Goal: Information Seeking & Learning: Learn about a topic

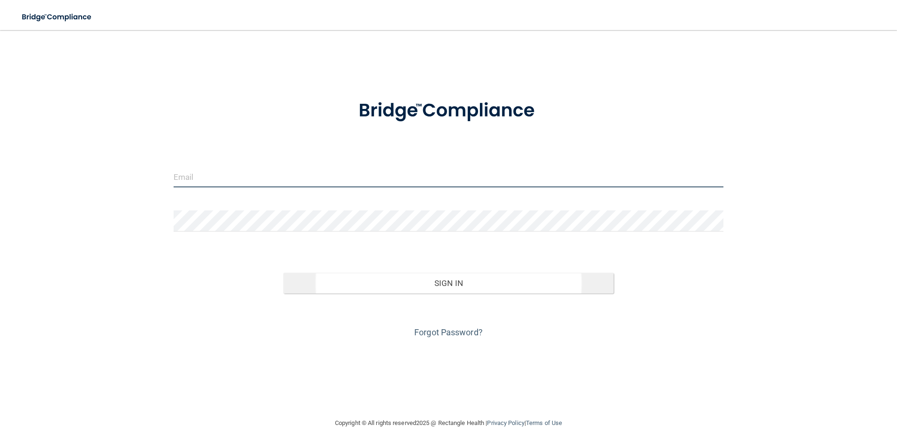
type input "[EMAIL_ADDRESS][DOMAIN_NAME]"
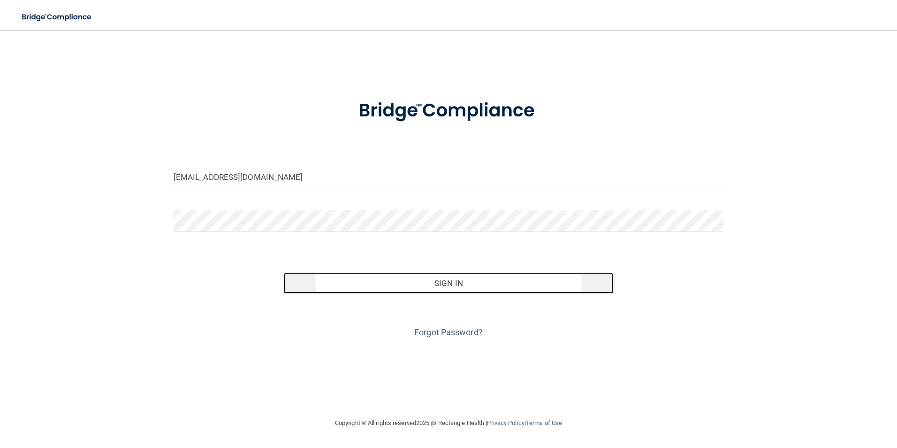
click at [439, 280] on button "Sign In" at bounding box center [448, 283] width 330 height 21
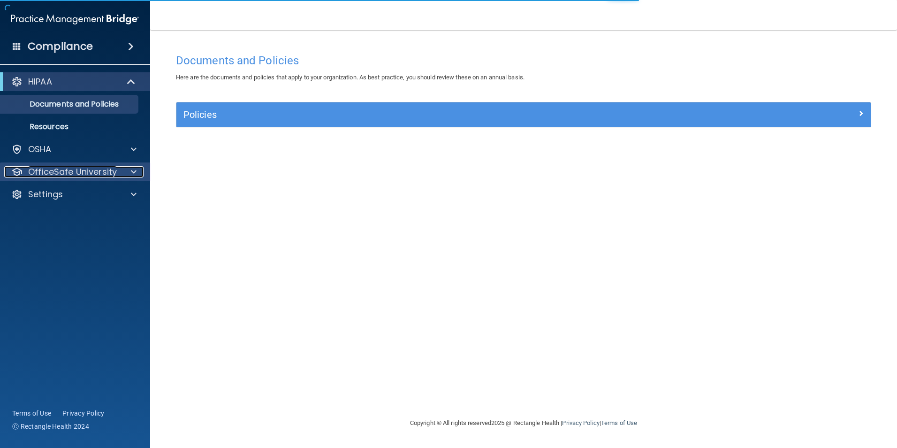
click at [85, 169] on p "OfficeSafe University" at bounding box center [72, 171] width 89 height 11
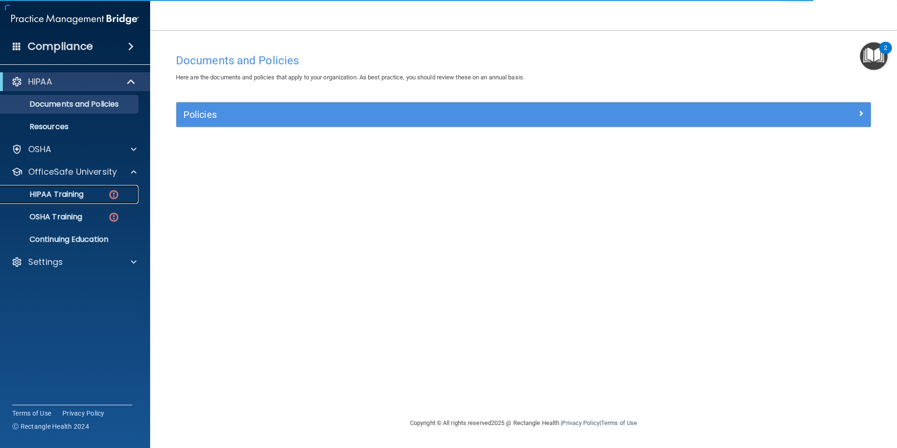
click at [95, 196] on div "HIPAA Training" at bounding box center [70, 194] width 128 height 9
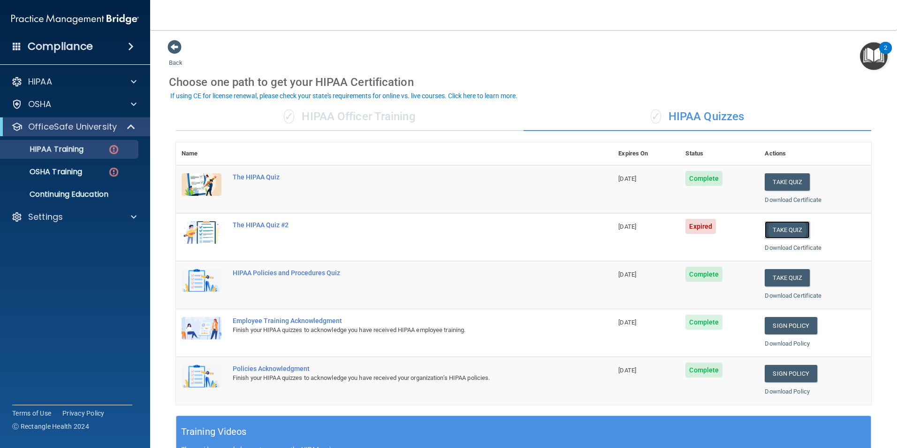
click at [781, 227] on button "Take Quiz" at bounding box center [787, 229] width 45 height 17
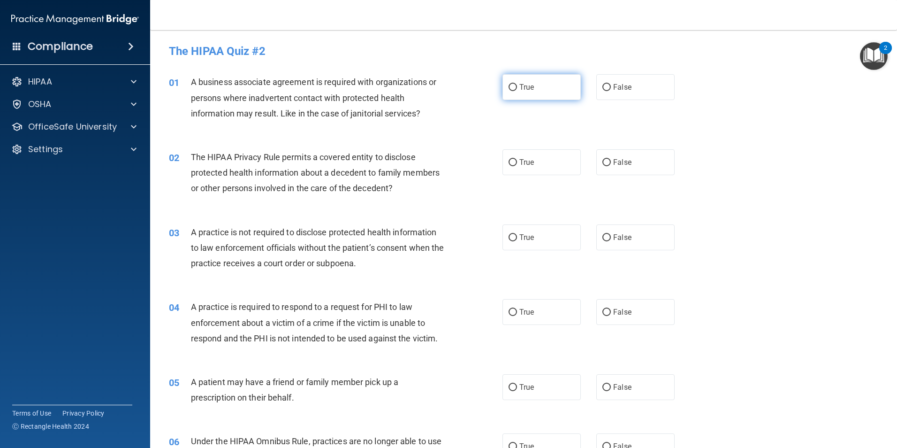
click at [509, 92] on label "True" at bounding box center [541, 87] width 78 height 26
click at [509, 91] on input "True" at bounding box center [513, 87] width 8 height 7
radio input "true"
click at [543, 164] on label "True" at bounding box center [541, 162] width 78 height 26
click at [517, 164] on input "True" at bounding box center [513, 162] width 8 height 7
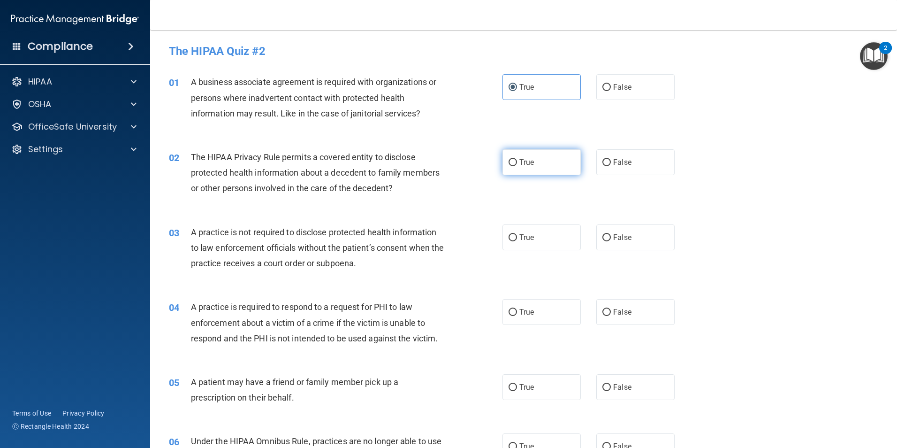
radio input "true"
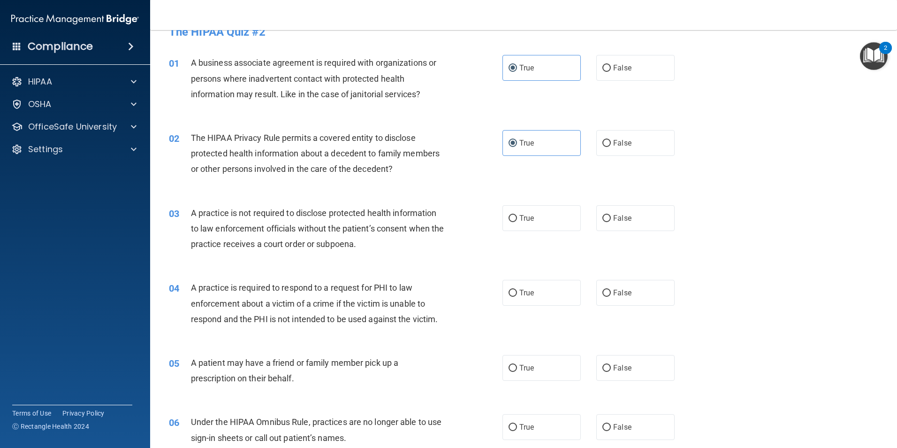
scroll to position [47, 0]
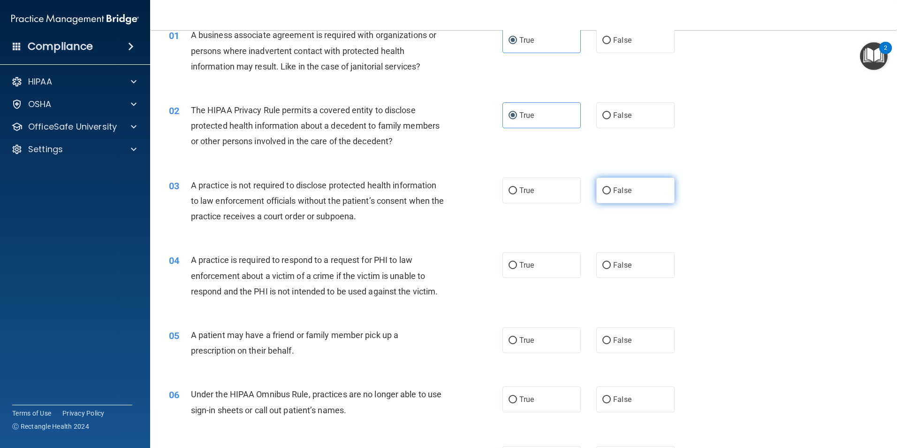
click at [655, 198] on label "False" at bounding box center [635, 190] width 78 height 26
click at [611, 194] on input "False" at bounding box center [606, 190] width 8 height 7
radio input "true"
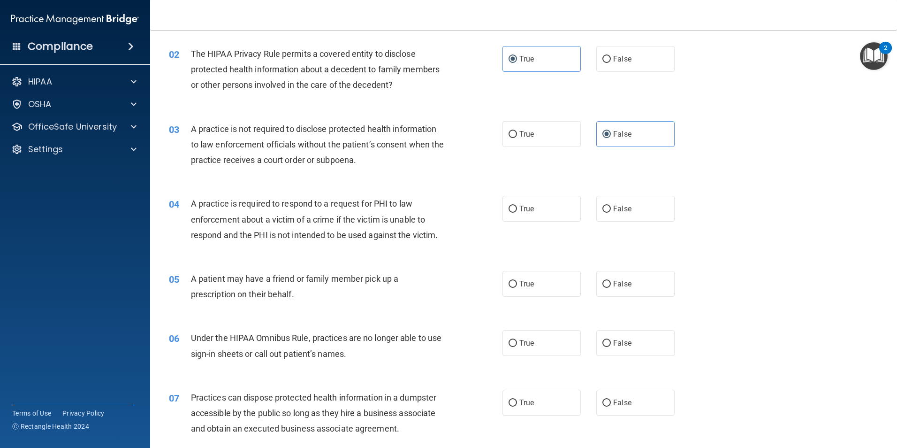
scroll to position [141, 0]
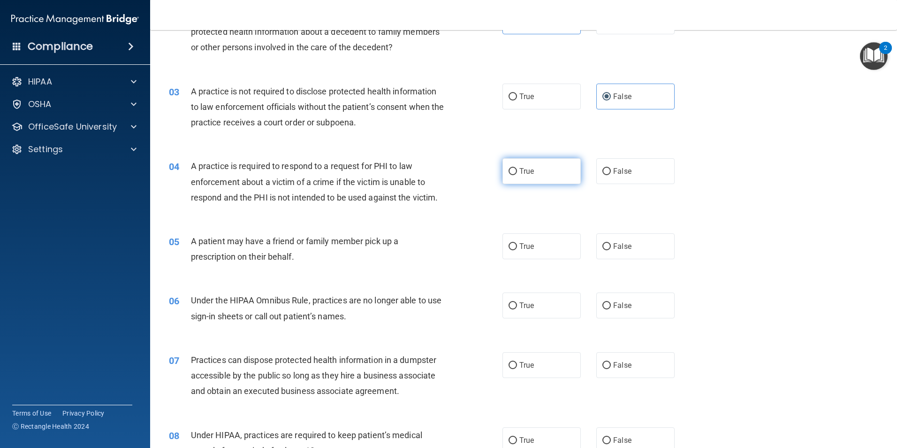
click at [531, 169] on span "True" at bounding box center [526, 171] width 15 height 9
click at [517, 169] on input "True" at bounding box center [513, 171] width 8 height 7
radio input "true"
click at [520, 244] on span "True" at bounding box center [526, 246] width 15 height 9
click at [517, 244] on input "True" at bounding box center [513, 246] width 8 height 7
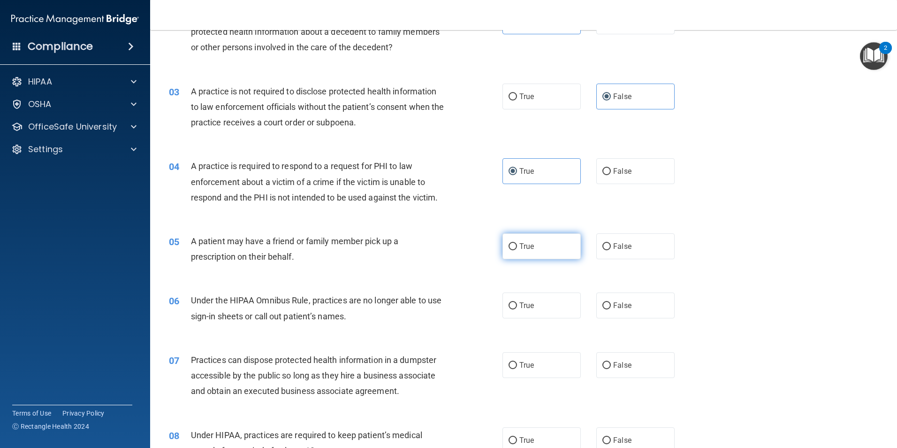
radio input "true"
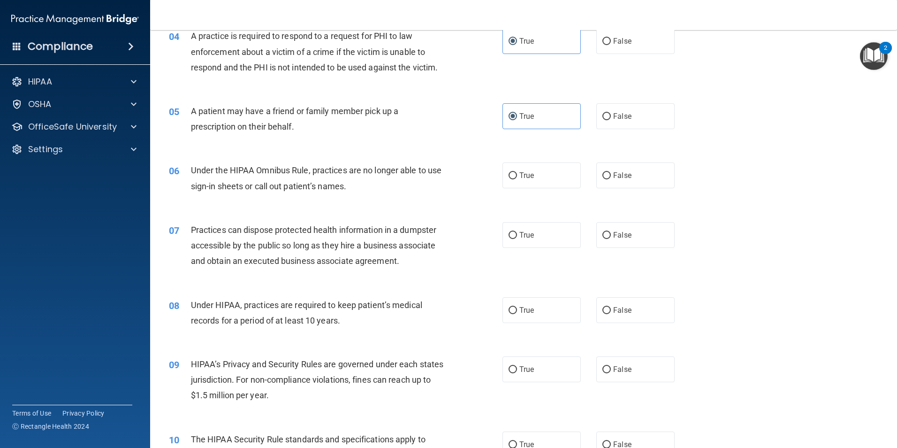
scroll to position [282, 0]
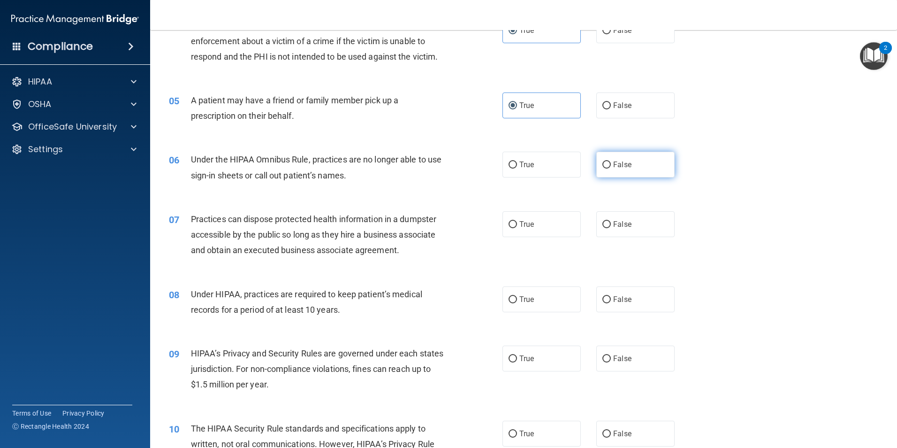
click at [653, 171] on label "False" at bounding box center [635, 165] width 78 height 26
click at [611, 168] on input "False" at bounding box center [606, 164] width 8 height 7
radio input "true"
click at [631, 221] on label "False" at bounding box center [635, 224] width 78 height 26
click at [611, 221] on input "False" at bounding box center [606, 224] width 8 height 7
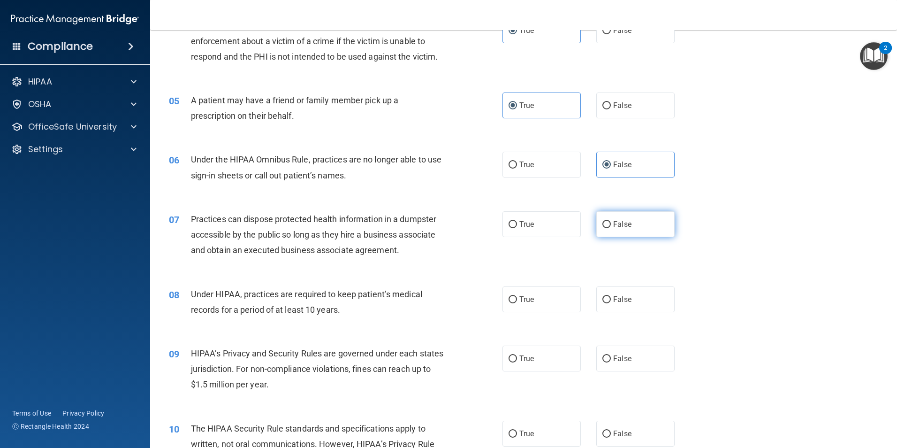
radio input "true"
click at [610, 305] on label "False" at bounding box center [635, 299] width 78 height 26
click at [610, 303] on input "False" at bounding box center [606, 299] width 8 height 7
radio input "true"
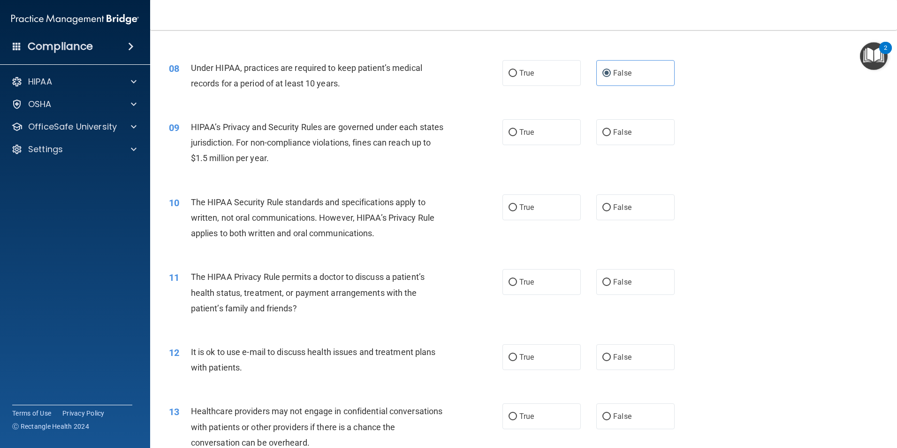
scroll to position [516, 0]
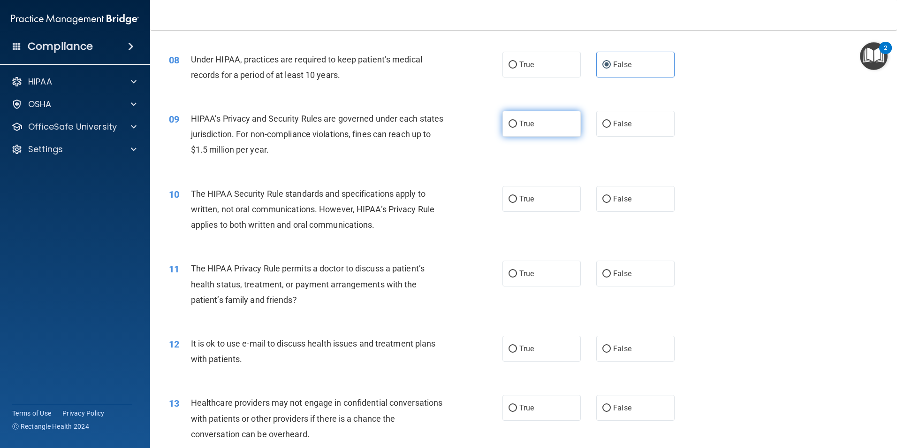
click at [509, 111] on label "True" at bounding box center [541, 124] width 78 height 26
click at [509, 121] on input "True" at bounding box center [513, 124] width 8 height 7
radio input "true"
click at [513, 204] on label "True" at bounding box center [541, 199] width 78 height 26
click at [513, 203] on input "True" at bounding box center [513, 199] width 8 height 7
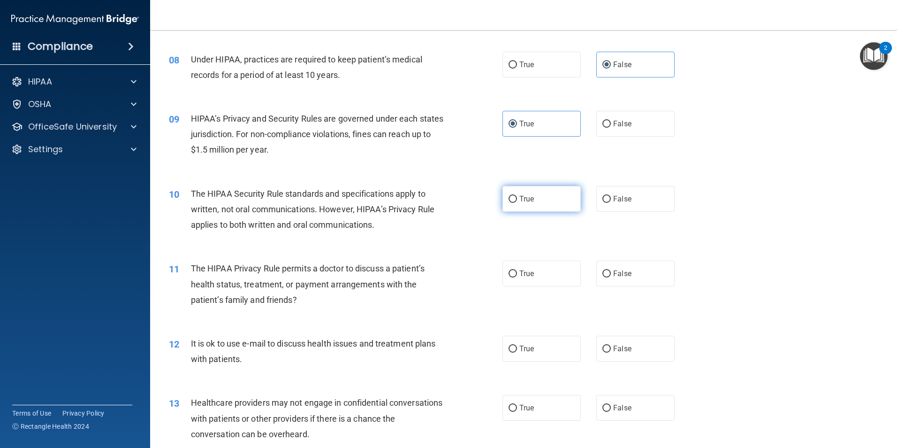
radio input "true"
click at [510, 270] on input "True" at bounding box center [513, 273] width 8 height 7
radio input "true"
click at [518, 359] on label "True" at bounding box center [541, 348] width 78 height 26
click at [517, 352] on input "True" at bounding box center [513, 348] width 8 height 7
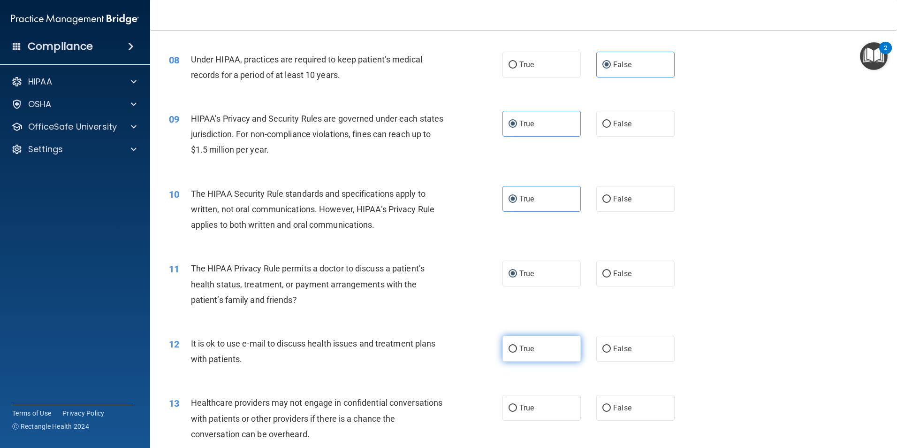
radio input "true"
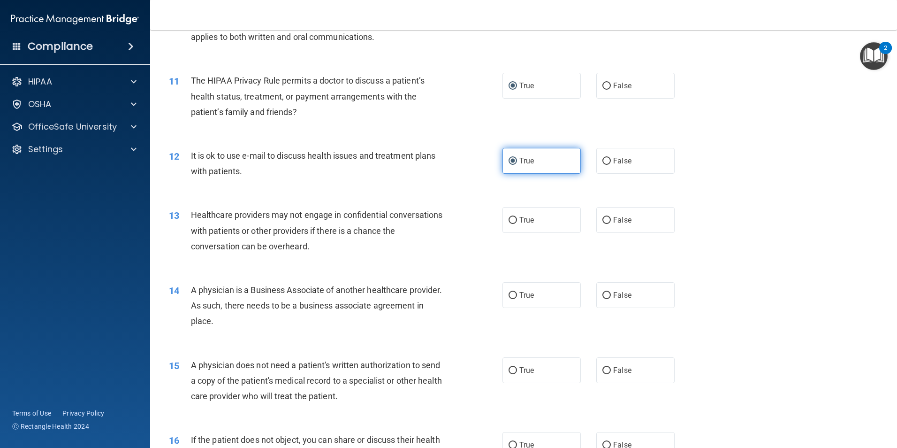
scroll to position [798, 0]
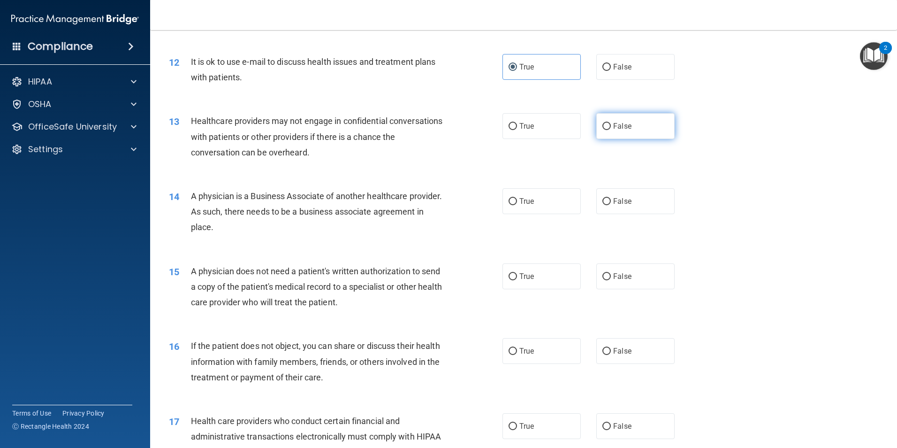
click at [603, 125] on input "False" at bounding box center [606, 126] width 8 height 7
radio input "true"
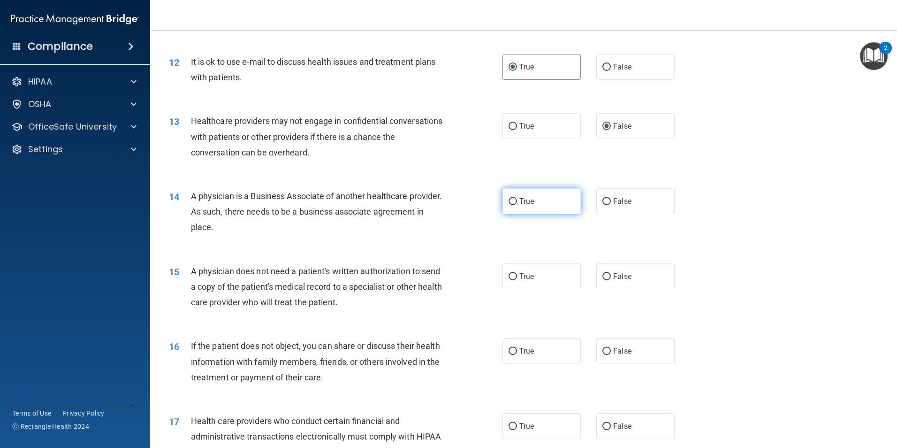
click at [511, 212] on label "True" at bounding box center [541, 201] width 78 height 26
click at [511, 205] on input "True" at bounding box center [513, 201] width 8 height 7
radio input "true"
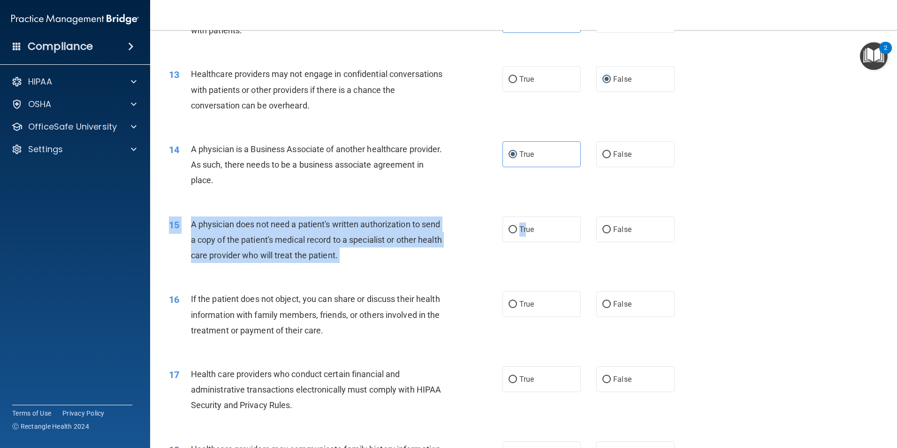
drag, startPoint x: 523, startPoint y: 237, endPoint x: 624, endPoint y: 267, distance: 104.8
click at [624, 267] on div "15 A physician does not need a patient's written authorization to send a copy o…" at bounding box center [523, 242] width 723 height 75
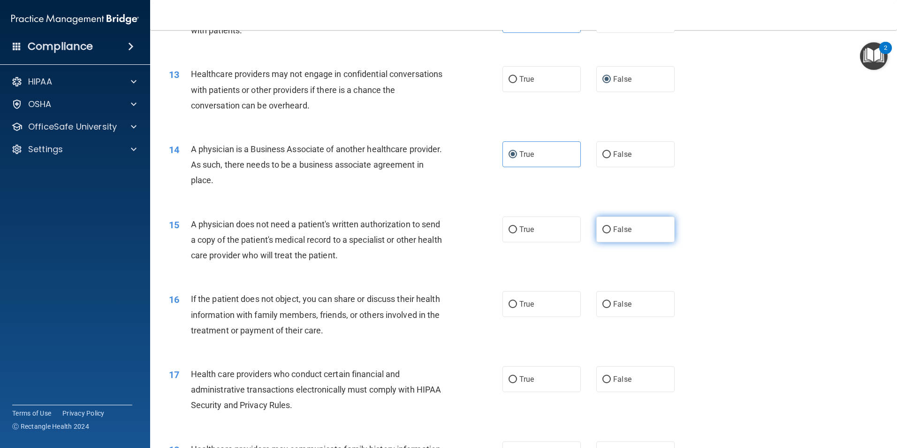
drag, startPoint x: 624, startPoint y: 267, endPoint x: 614, endPoint y: 231, distance: 37.8
click at [614, 231] on span "False" at bounding box center [622, 229] width 18 height 9
click at [611, 231] on input "False" at bounding box center [606, 229] width 8 height 7
radio input "true"
click at [620, 228] on span "False" at bounding box center [622, 229] width 18 height 9
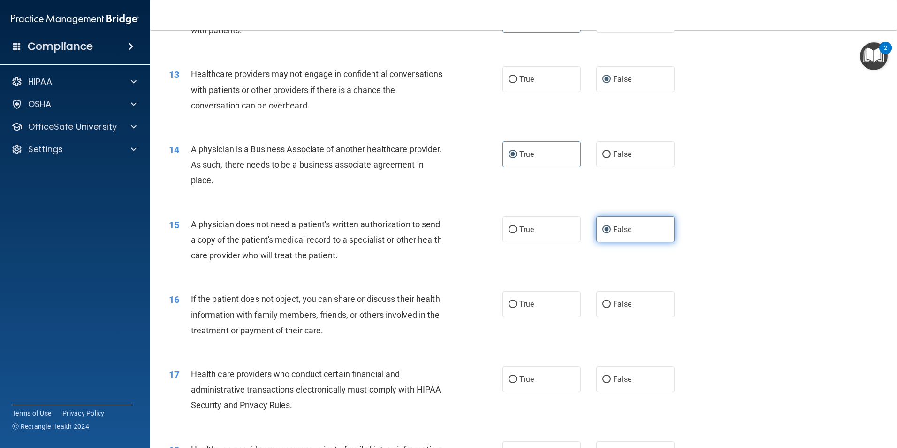
click at [611, 228] on input "False" at bounding box center [606, 229] width 8 height 7
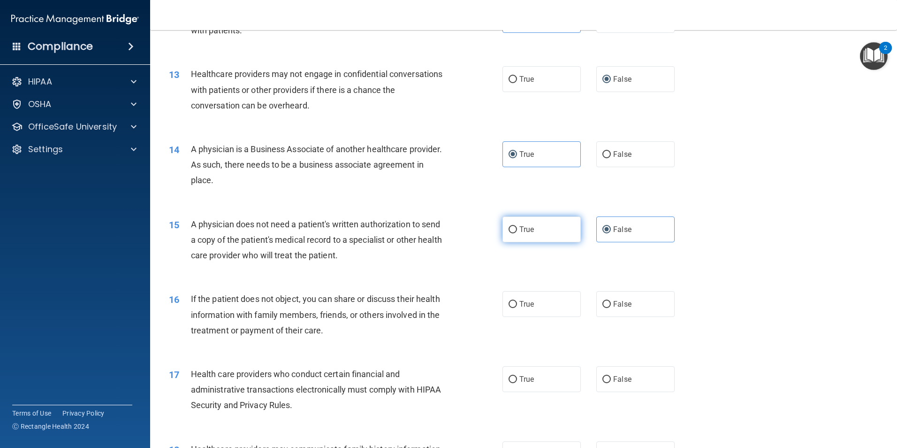
click at [549, 229] on label "True" at bounding box center [541, 229] width 78 height 26
click at [517, 229] on input "True" at bounding box center [513, 229] width 8 height 7
radio input "true"
radio input "false"
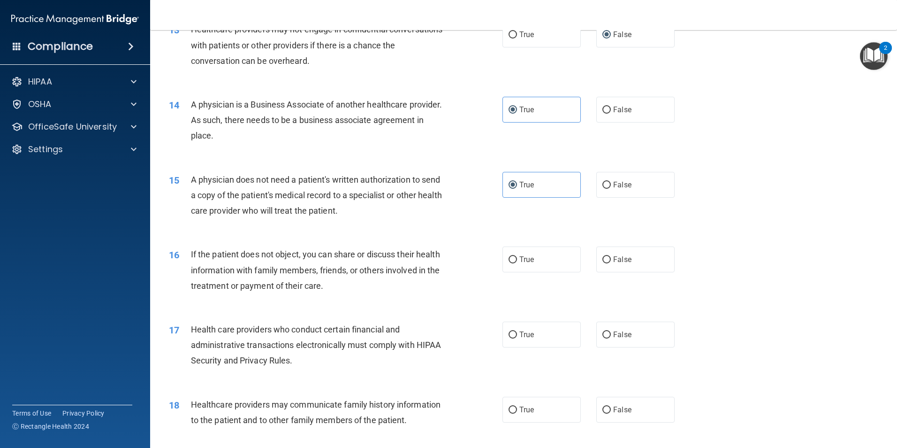
scroll to position [985, 0]
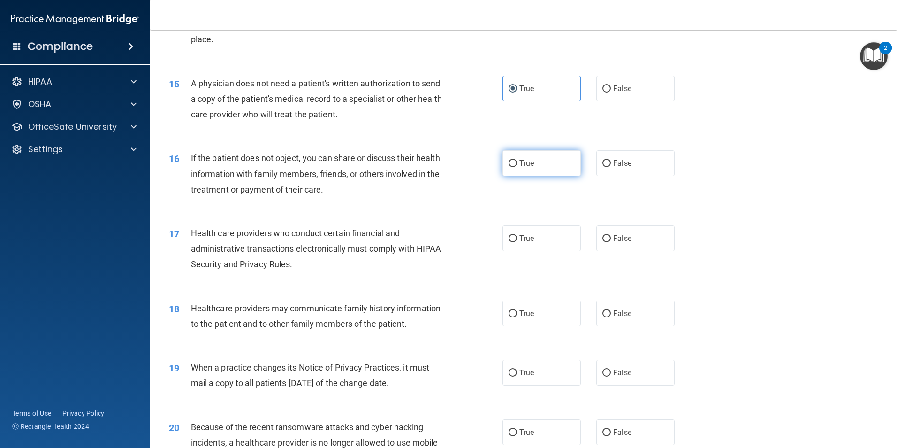
click at [553, 166] on label "True" at bounding box center [541, 163] width 78 height 26
click at [517, 166] on input "True" at bounding box center [513, 163] width 8 height 7
radio input "true"
drag, startPoint x: 732, startPoint y: 225, endPoint x: 686, endPoint y: 164, distance: 76.3
click at [686, 164] on div "16 If the patient does not object, you can share or discuss their health inform…" at bounding box center [523, 175] width 723 height 75
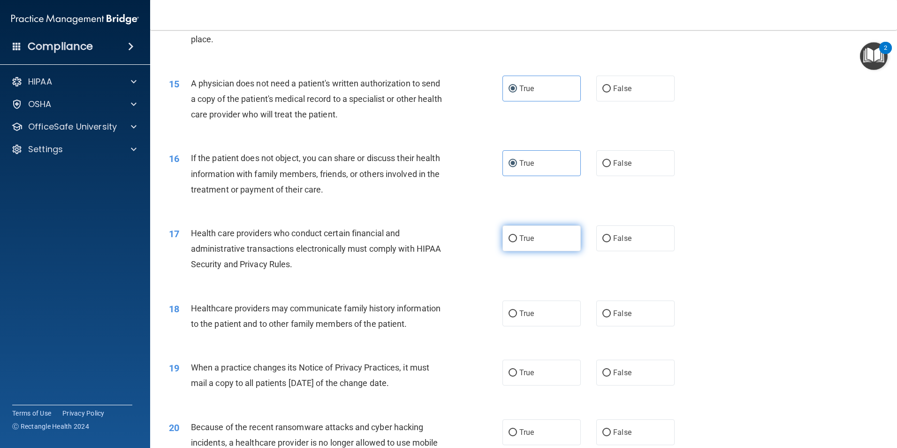
click at [557, 247] on label "True" at bounding box center [541, 238] width 78 height 26
click at [517, 242] on input "True" at bounding box center [513, 238] width 8 height 7
radio input "true"
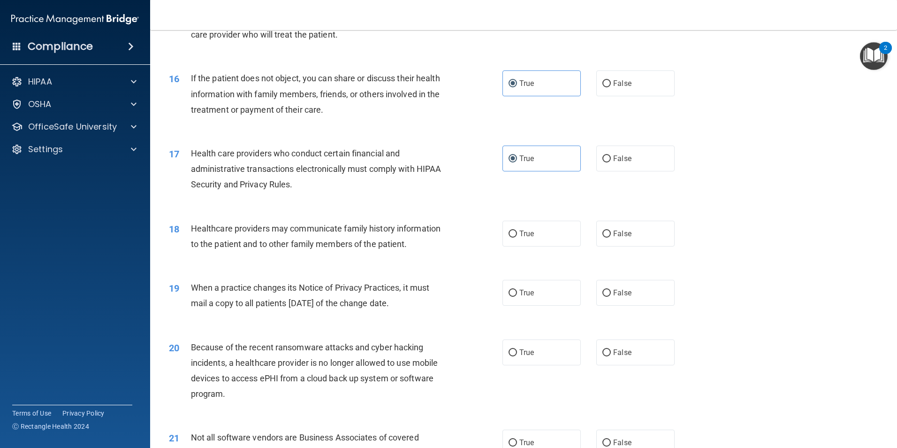
scroll to position [1079, 0]
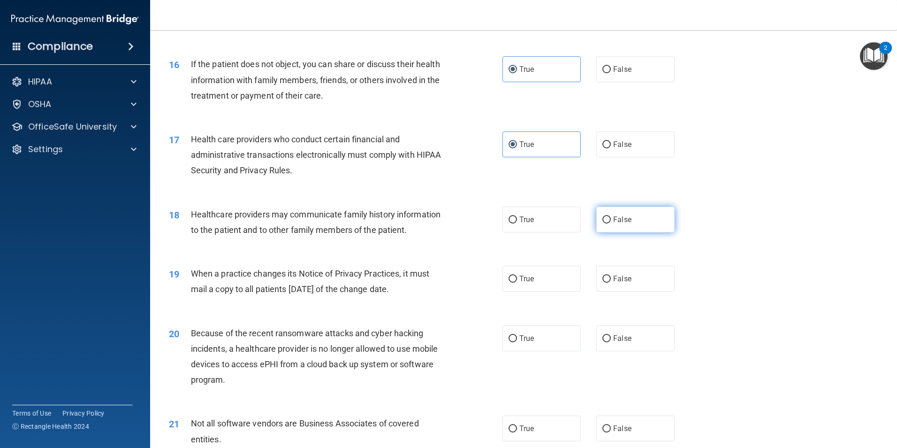
click at [630, 221] on label "False" at bounding box center [635, 219] width 78 height 26
click at [611, 221] on input "False" at bounding box center [606, 219] width 8 height 7
radio input "true"
click at [534, 283] on label "True" at bounding box center [541, 279] width 78 height 26
click at [517, 282] on input "True" at bounding box center [513, 278] width 8 height 7
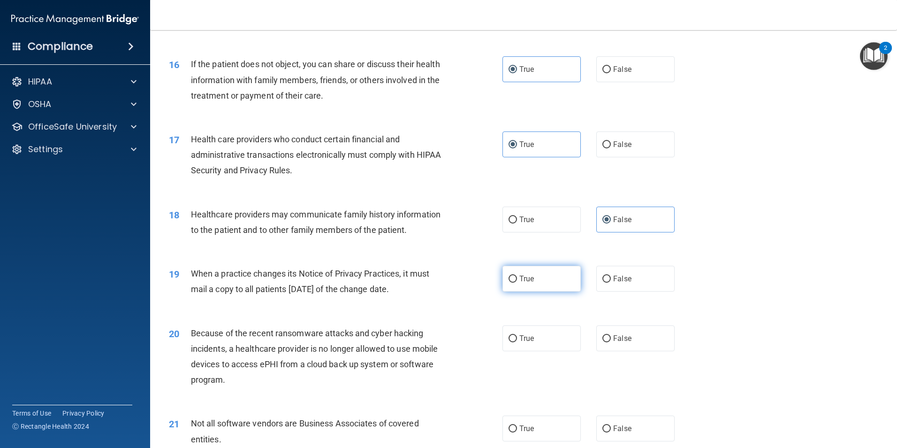
radio input "true"
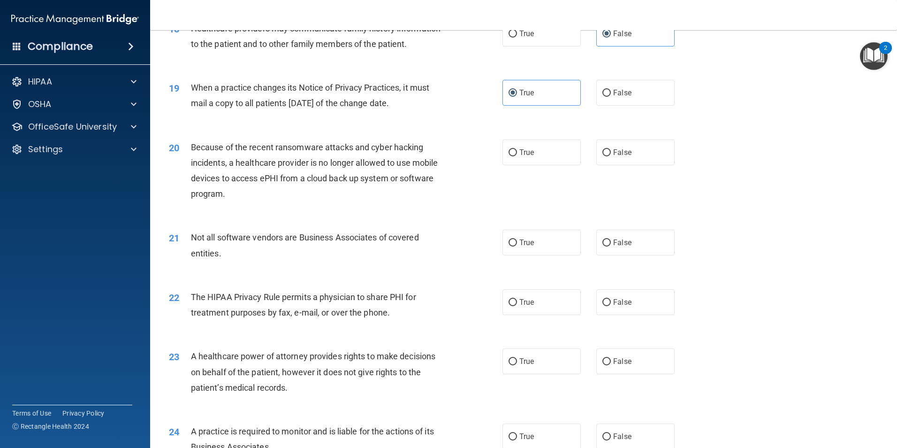
scroll to position [1267, 0]
click at [565, 155] on label "True" at bounding box center [541, 150] width 78 height 26
click at [517, 154] on input "True" at bounding box center [513, 150] width 8 height 7
radio input "true"
click at [532, 237] on label "True" at bounding box center [541, 241] width 78 height 26
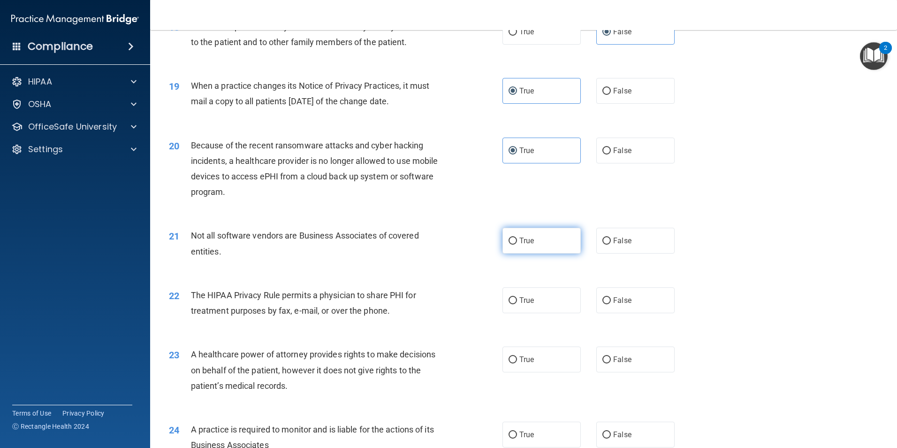
click at [517, 237] on input "True" at bounding box center [513, 240] width 8 height 7
radio input "true"
click at [661, 297] on label "False" at bounding box center [635, 300] width 78 height 26
click at [611, 297] on input "False" at bounding box center [606, 300] width 8 height 7
radio input "true"
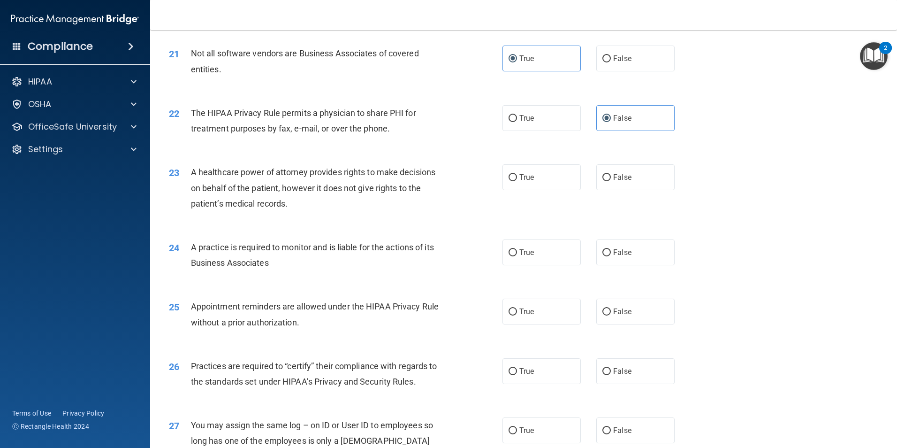
scroll to position [1548, 0]
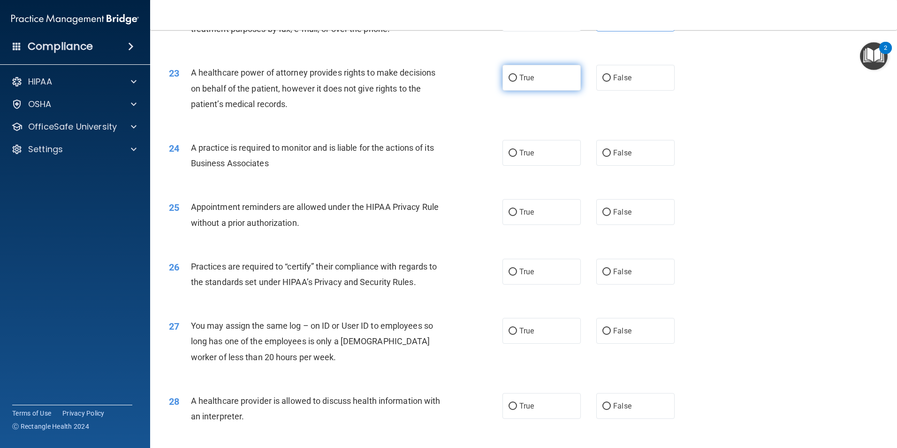
click at [551, 86] on label "True" at bounding box center [541, 78] width 78 height 26
click at [517, 82] on input "True" at bounding box center [513, 78] width 8 height 7
radio input "true"
click at [635, 155] on label "False" at bounding box center [635, 153] width 78 height 26
click at [611, 155] on input "False" at bounding box center [606, 153] width 8 height 7
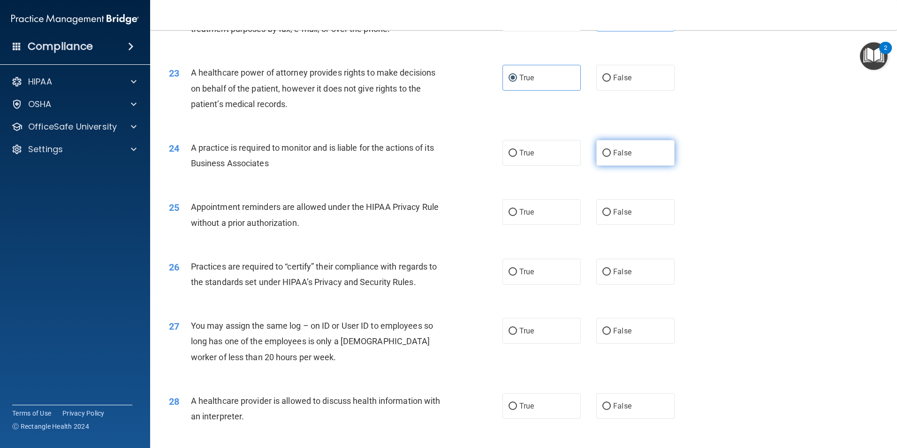
radio input "true"
click at [539, 163] on label "True" at bounding box center [541, 153] width 78 height 26
click at [517, 157] on input "True" at bounding box center [513, 153] width 8 height 7
radio input "true"
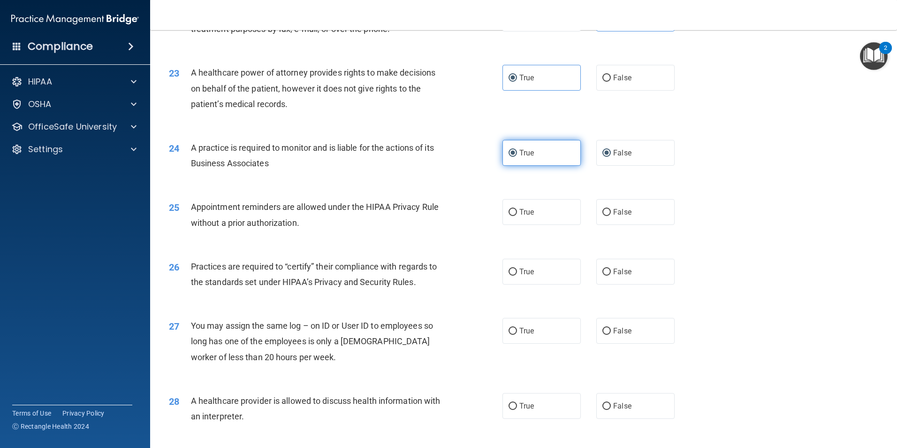
radio input "false"
click at [519, 214] on span "True" at bounding box center [526, 211] width 15 height 9
click at [517, 214] on input "True" at bounding box center [513, 212] width 8 height 7
radio input "true"
click at [613, 268] on span "False" at bounding box center [622, 271] width 18 height 9
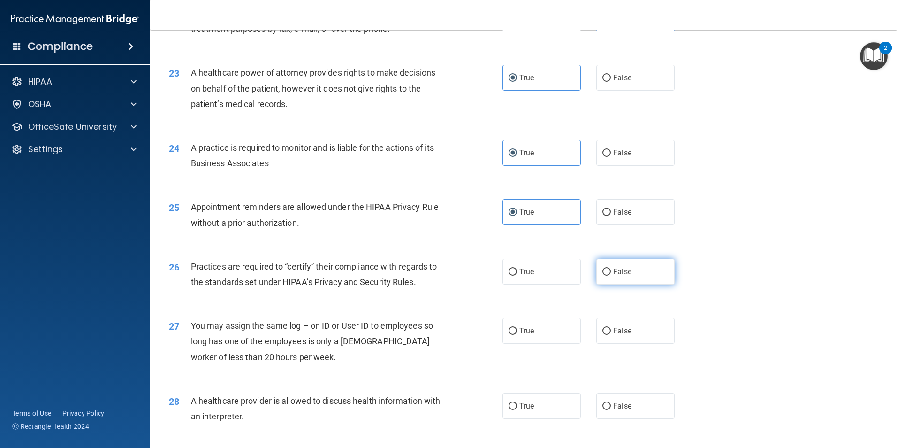
click at [611, 268] on input "False" at bounding box center [606, 271] width 8 height 7
radio input "true"
click at [602, 331] on input "False" at bounding box center [606, 330] width 8 height 7
radio input "true"
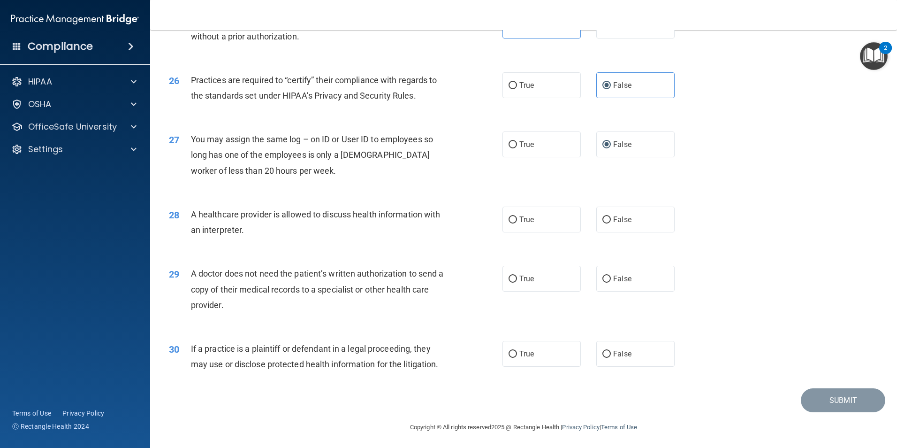
scroll to position [1736, 0]
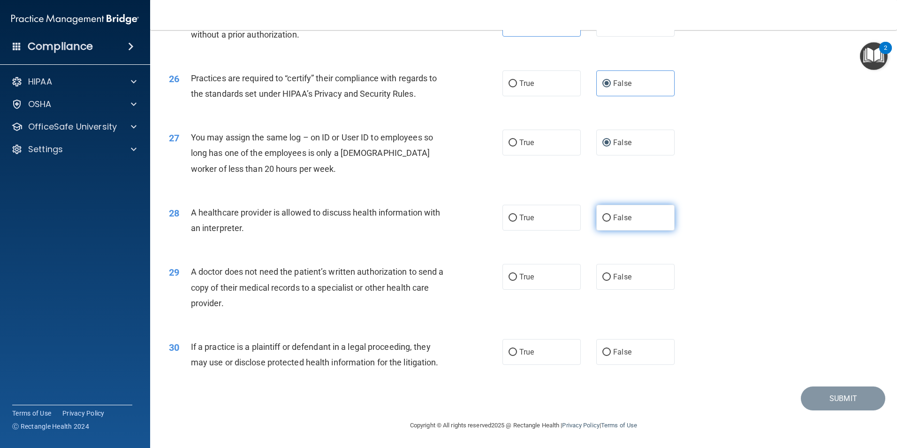
click at [602, 222] on label "False" at bounding box center [635, 218] width 78 height 26
click at [602, 221] on input "False" at bounding box center [606, 217] width 8 height 7
radio input "true"
click at [562, 224] on label "True" at bounding box center [541, 218] width 78 height 26
click at [517, 221] on input "True" at bounding box center [513, 217] width 8 height 7
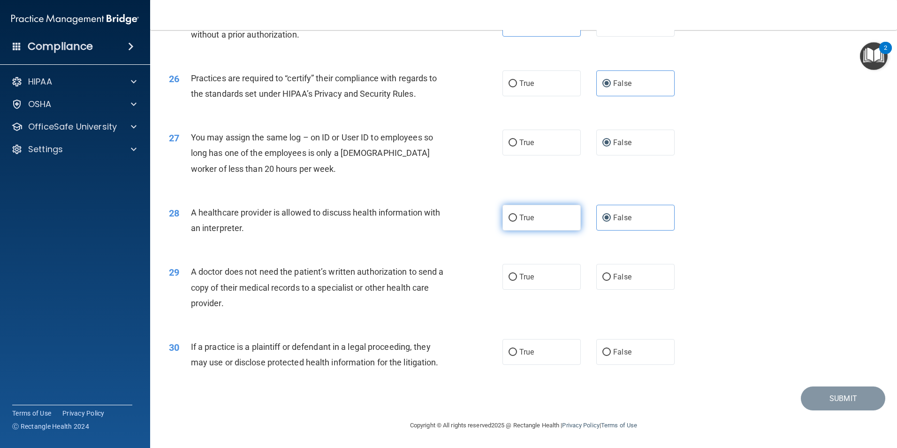
radio input "true"
radio input "false"
click at [566, 275] on label "True" at bounding box center [541, 277] width 78 height 26
click at [517, 275] on input "True" at bounding box center [513, 277] width 8 height 7
radio input "true"
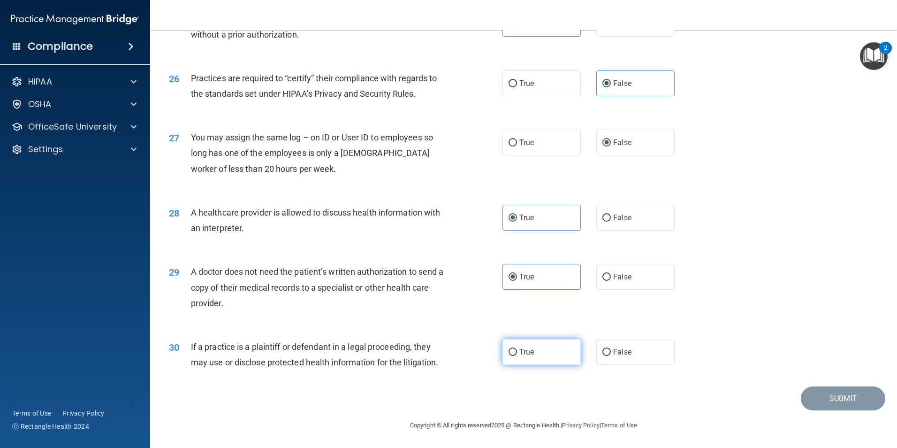
drag, startPoint x: 575, startPoint y: 352, endPoint x: 571, endPoint y: 356, distance: 5.3
click at [571, 356] on label "True" at bounding box center [541, 352] width 78 height 26
click at [517, 356] on input "True" at bounding box center [513, 352] width 8 height 7
radio input "true"
click at [811, 400] on button "Submit" at bounding box center [843, 398] width 84 height 24
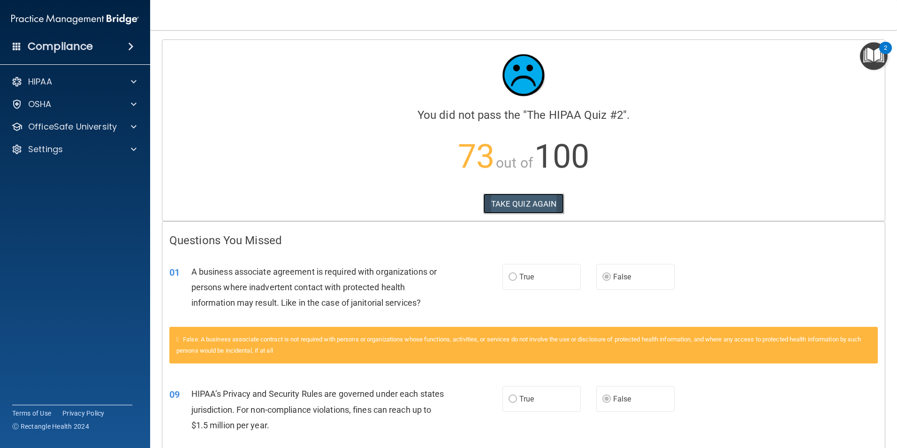
click at [541, 196] on button "TAKE QUIZ AGAIN" at bounding box center [523, 203] width 81 height 21
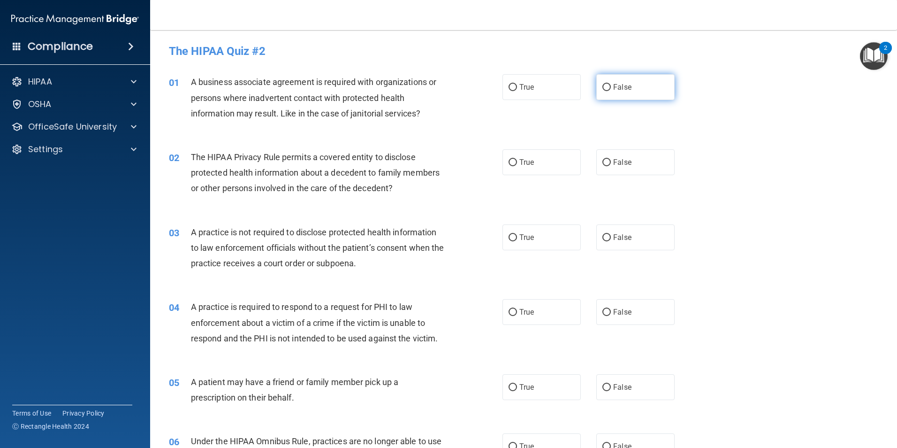
click at [648, 96] on label "False" at bounding box center [635, 87] width 78 height 26
click at [611, 91] on input "False" at bounding box center [606, 87] width 8 height 7
radio input "true"
click at [538, 157] on label "True" at bounding box center [541, 162] width 78 height 26
click at [517, 159] on input "True" at bounding box center [513, 162] width 8 height 7
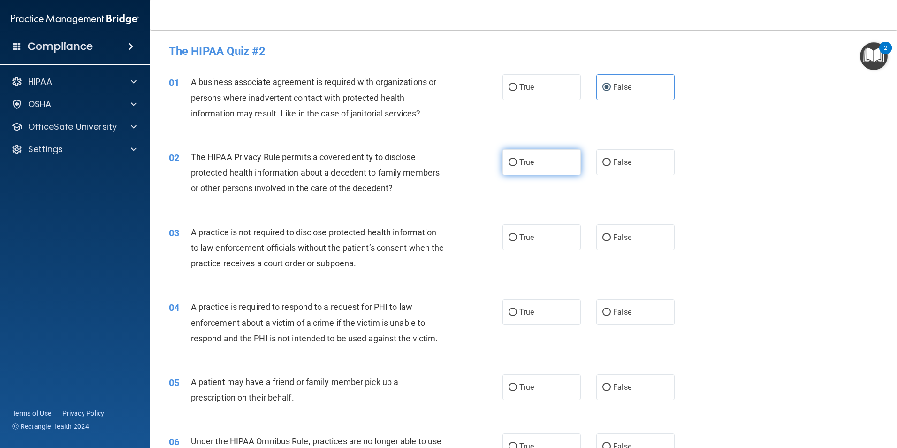
radio input "true"
click at [603, 244] on label "False" at bounding box center [635, 237] width 78 height 26
click at [603, 241] on input "False" at bounding box center [606, 237] width 8 height 7
radio input "true"
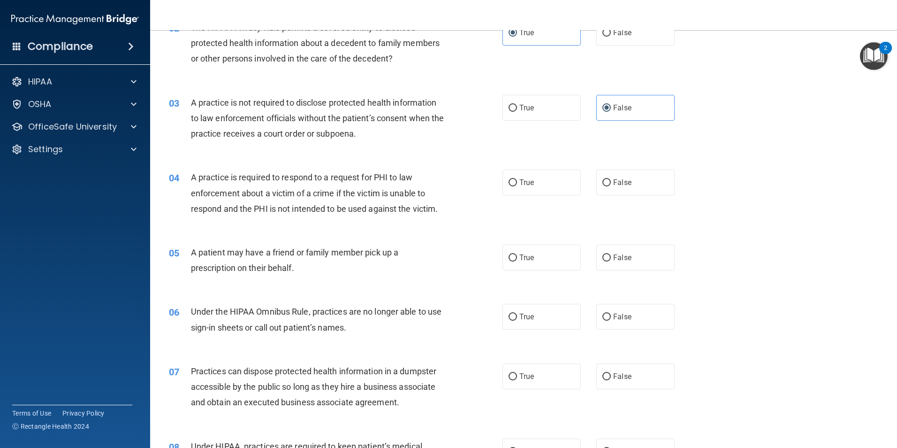
scroll to position [141, 0]
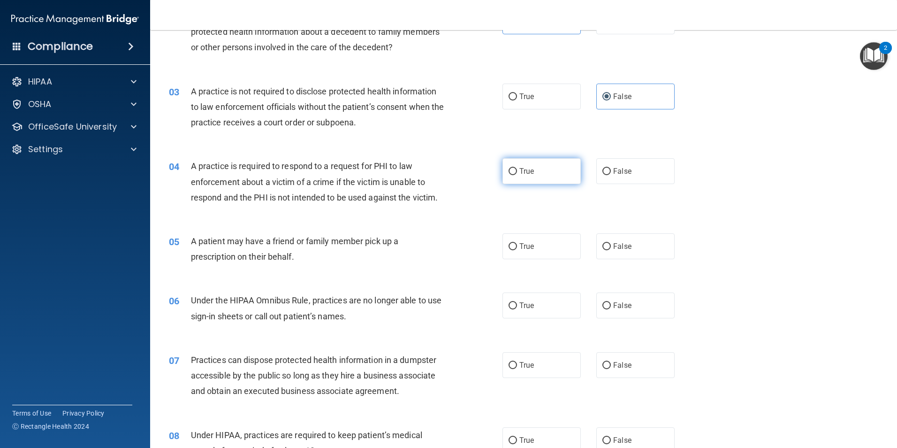
click at [511, 174] on input "True" at bounding box center [513, 171] width 8 height 7
radio input "true"
click at [534, 256] on label "True" at bounding box center [541, 246] width 78 height 26
click at [517, 250] on input "True" at bounding box center [513, 246] width 8 height 7
radio input "true"
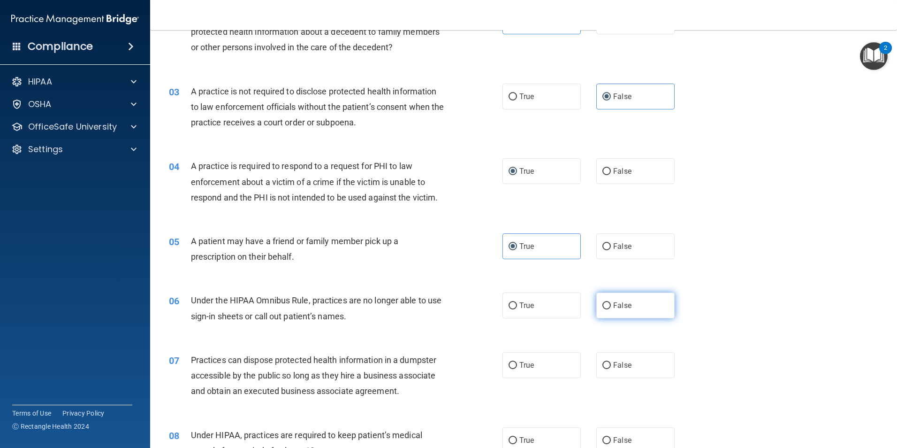
click at [612, 317] on label "False" at bounding box center [635, 305] width 78 height 26
click at [611, 309] on input "False" at bounding box center [606, 305] width 8 height 7
radio input "true"
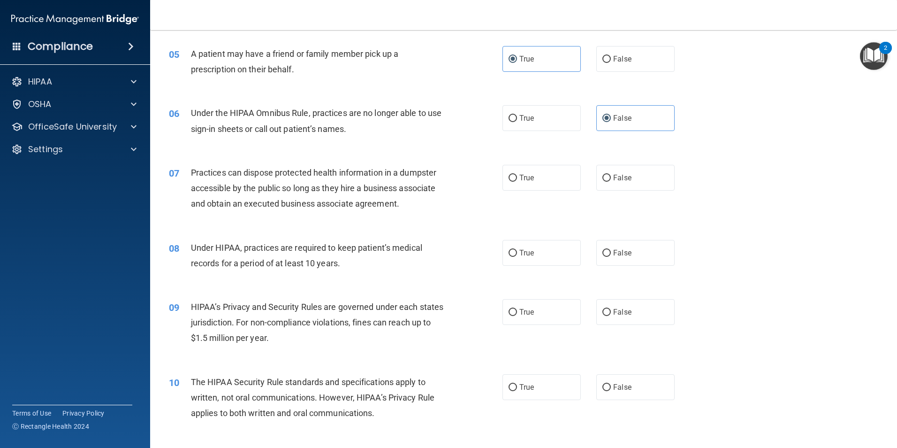
scroll to position [328, 0]
click at [655, 182] on label "False" at bounding box center [635, 177] width 78 height 26
click at [611, 181] on input "False" at bounding box center [606, 177] width 8 height 7
radio input "true"
click at [598, 258] on label "False" at bounding box center [635, 252] width 78 height 26
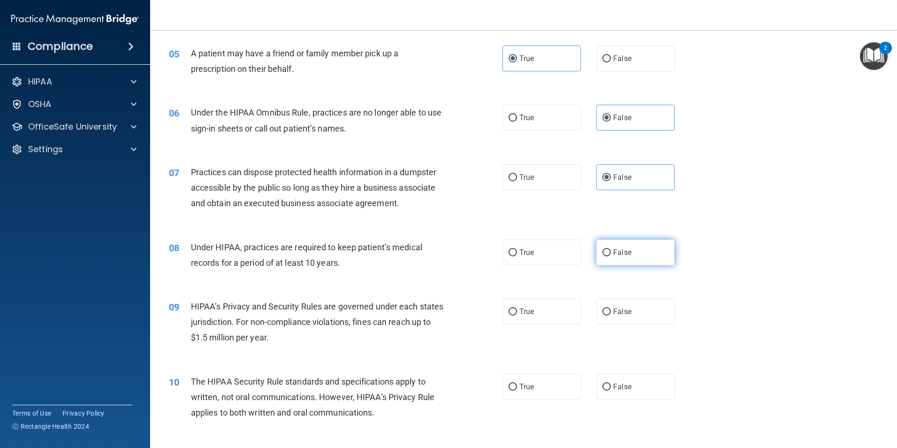
click at [602, 256] on input "False" at bounding box center [606, 252] width 8 height 7
radio input "true"
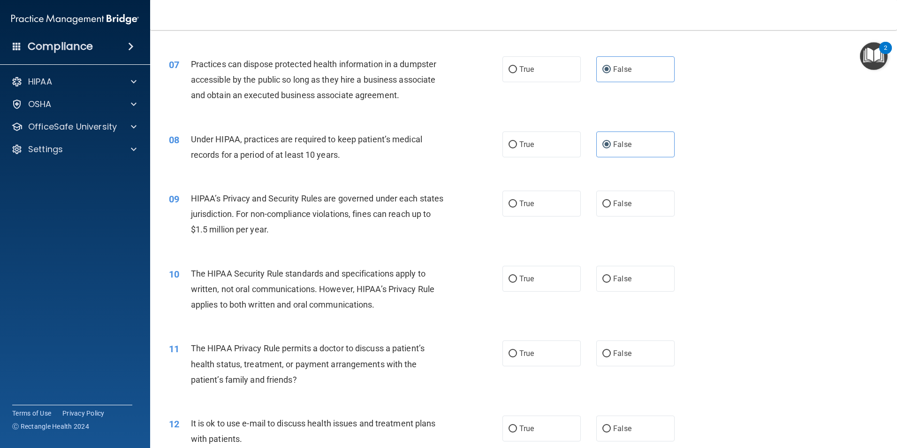
scroll to position [516, 0]
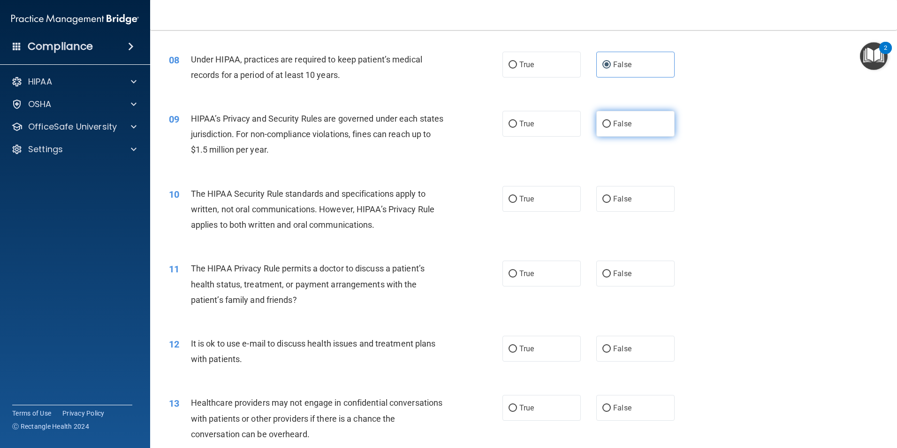
click at [642, 121] on label "False" at bounding box center [635, 124] width 78 height 26
click at [611, 121] on input "False" at bounding box center [606, 124] width 8 height 7
radio input "true"
click at [548, 209] on label "True" at bounding box center [541, 199] width 78 height 26
click at [517, 203] on input "True" at bounding box center [513, 199] width 8 height 7
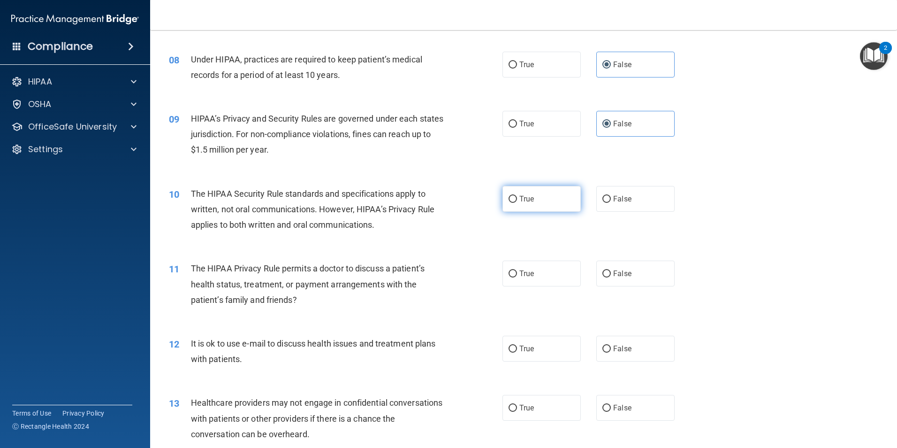
radio input "true"
click at [637, 277] on label "False" at bounding box center [635, 273] width 78 height 26
click at [611, 277] on input "False" at bounding box center [606, 273] width 8 height 7
radio input "true"
click at [549, 360] on label "True" at bounding box center [541, 348] width 78 height 26
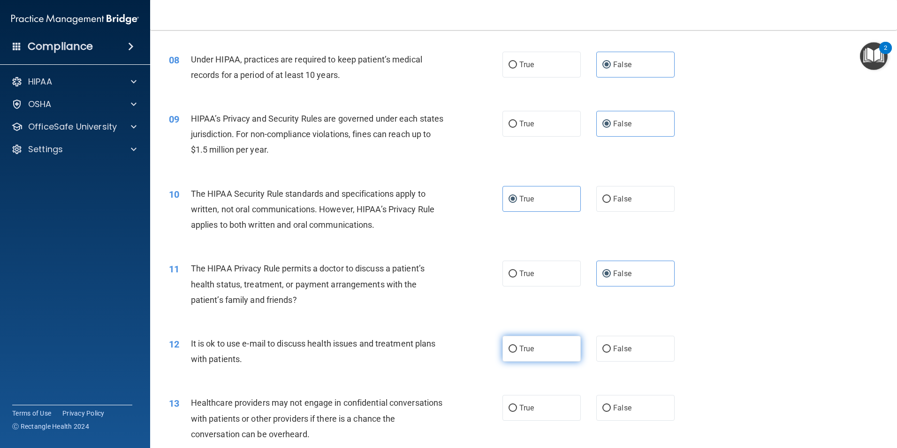
click at [517, 352] on input "True" at bounding box center [513, 348] width 8 height 7
radio input "true"
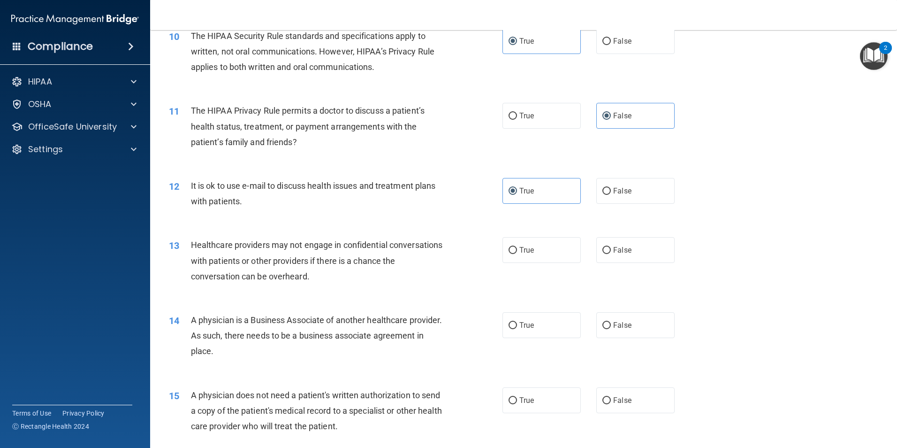
scroll to position [704, 0]
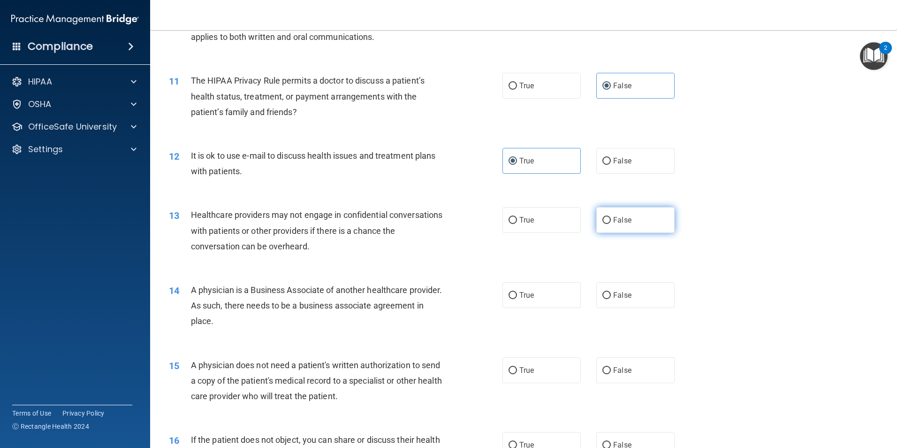
click at [628, 224] on label "False" at bounding box center [635, 220] width 78 height 26
click at [611, 224] on input "False" at bounding box center [606, 220] width 8 height 7
radio input "true"
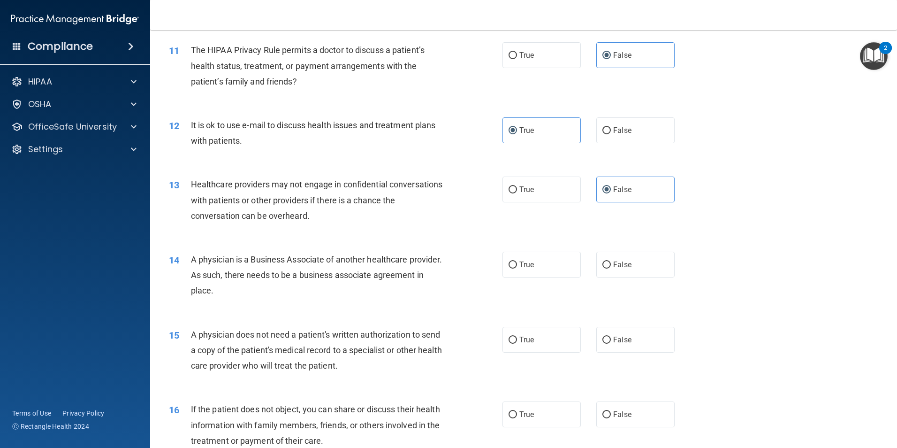
scroll to position [751, 0]
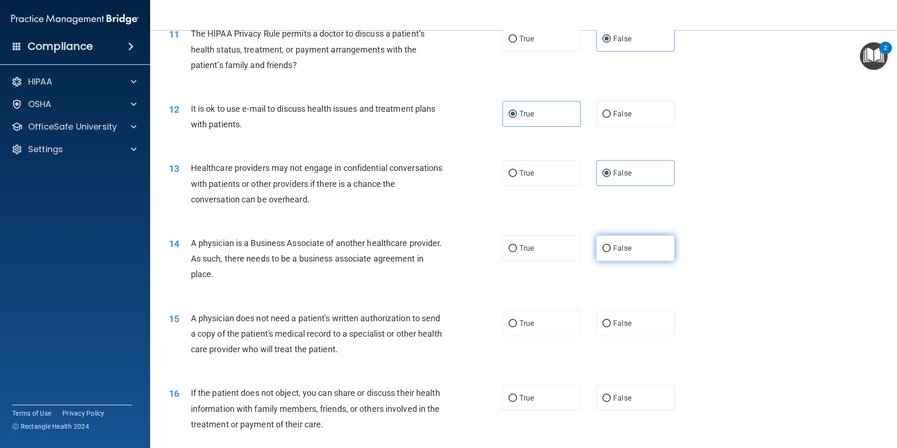
click at [639, 244] on label "False" at bounding box center [635, 248] width 78 height 26
click at [611, 245] on input "False" at bounding box center [606, 248] width 8 height 7
radio input "true"
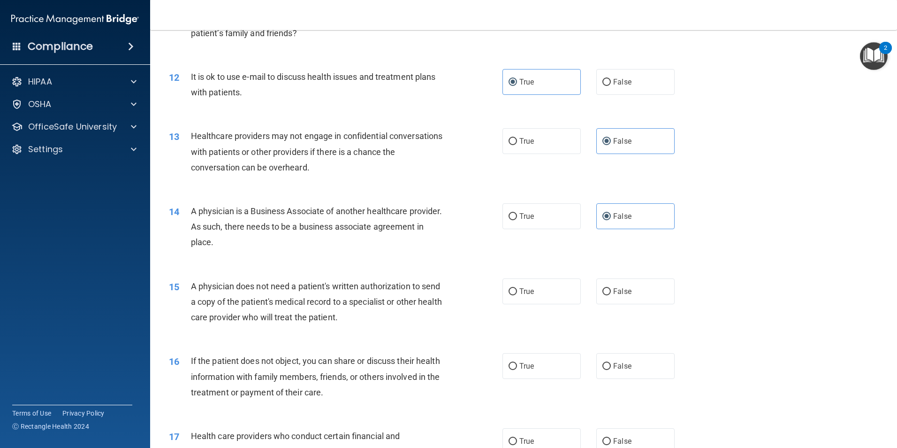
scroll to position [891, 0]
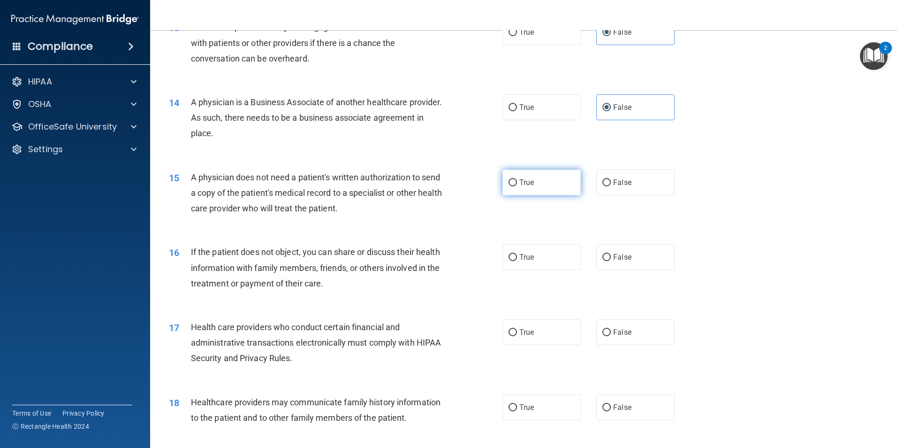
click at [537, 180] on label "True" at bounding box center [541, 182] width 78 height 26
click at [517, 180] on input "True" at bounding box center [513, 182] width 8 height 7
radio input "true"
click at [513, 248] on label "True" at bounding box center [541, 257] width 78 height 26
click at [513, 254] on input "True" at bounding box center [513, 257] width 8 height 7
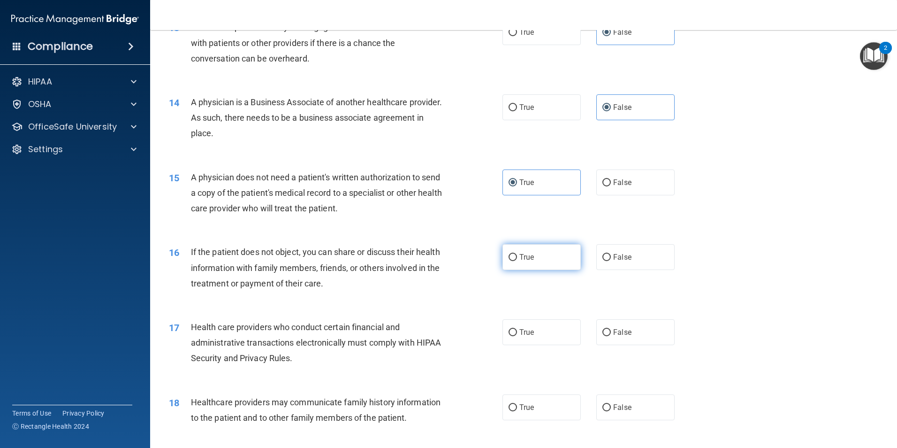
radio input "true"
click at [533, 341] on label "True" at bounding box center [541, 332] width 78 height 26
click at [517, 336] on input "True" at bounding box center [513, 332] width 8 height 7
radio input "true"
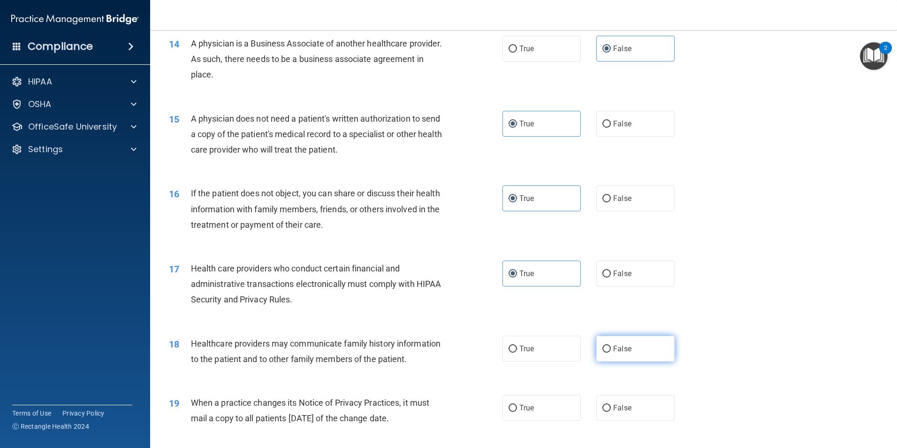
scroll to position [985, 0]
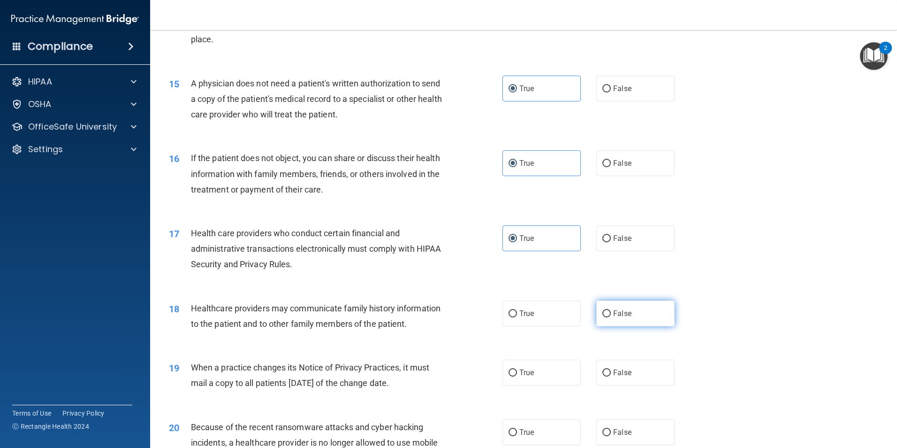
click at [615, 316] on span "False" at bounding box center [622, 313] width 18 height 9
click at [611, 316] on input "False" at bounding box center [606, 313] width 8 height 7
radio input "true"
click at [613, 373] on span "False" at bounding box center [622, 372] width 18 height 9
click at [610, 373] on input "False" at bounding box center [606, 372] width 8 height 7
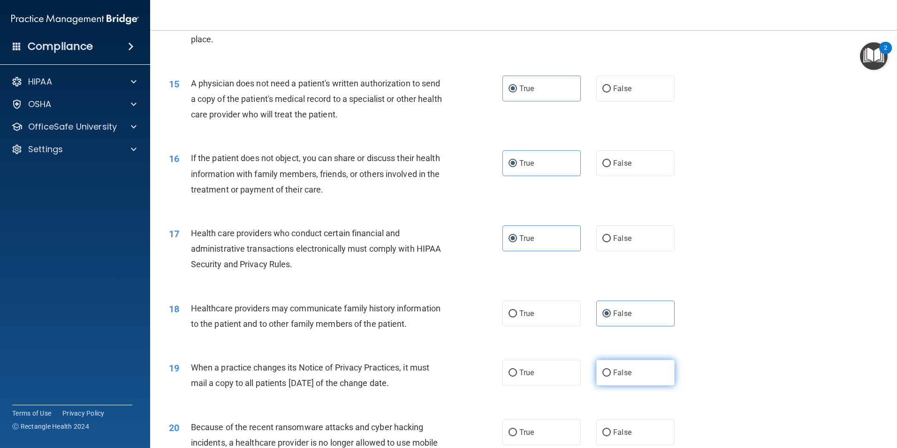
radio input "true"
click at [596, 436] on label "False" at bounding box center [635, 432] width 78 height 26
click at [602, 436] on input "False" at bounding box center [606, 432] width 8 height 7
radio input "true"
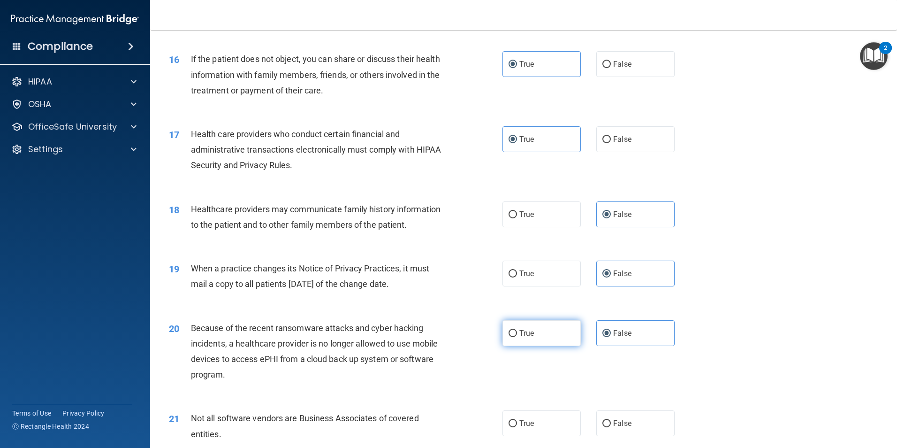
scroll to position [1173, 0]
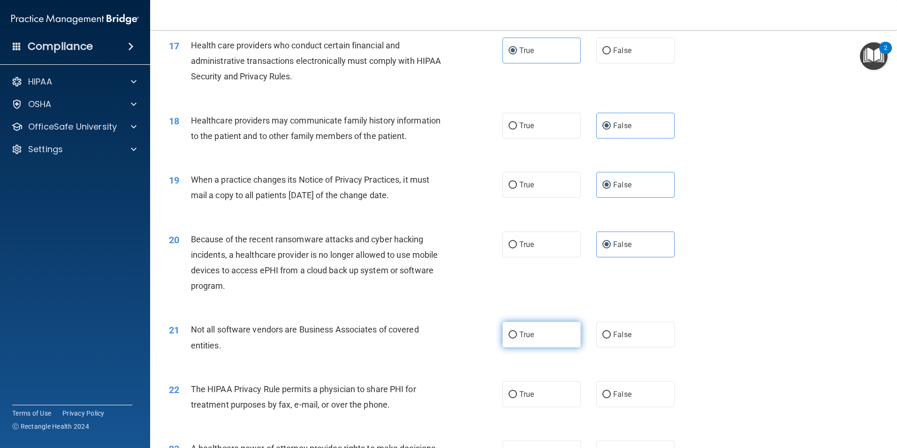
click at [536, 332] on label "True" at bounding box center [541, 334] width 78 height 26
click at [517, 332] on input "True" at bounding box center [513, 334] width 8 height 7
radio input "true"
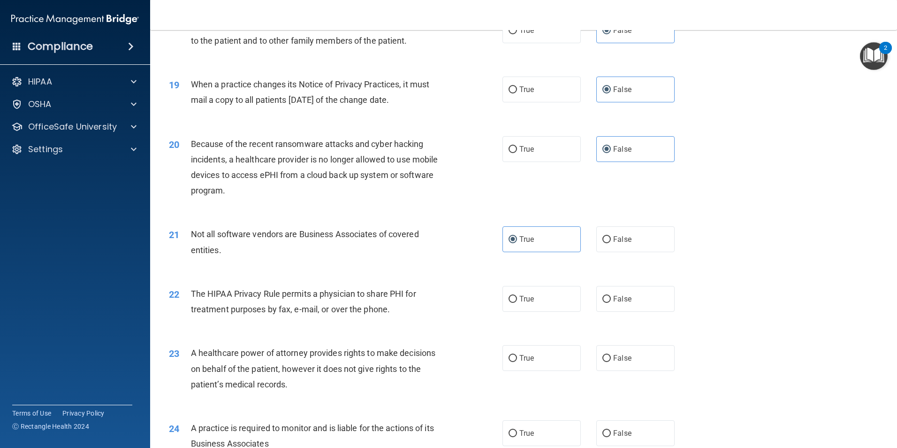
scroll to position [1314, 0]
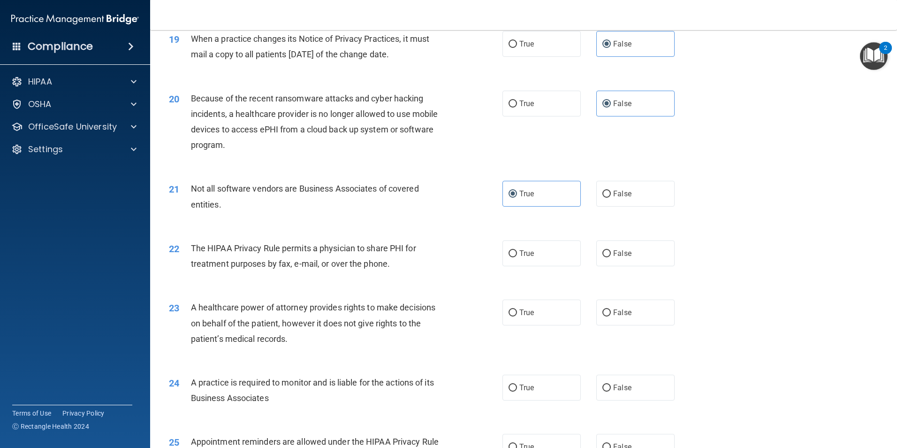
drag, startPoint x: 509, startPoint y: 323, endPoint x: 409, endPoint y: 350, distance: 103.3
click at [691, 299] on ng-form "23 A healthcare power of attorney provides rights to make decisions on behalf o…" at bounding box center [691, 299] width 0 height 0
drag, startPoint x: 409, startPoint y: 350, endPoint x: 505, endPoint y: 251, distance: 138.0
click at [509, 251] on input "True" at bounding box center [513, 253] width 8 height 7
radio input "true"
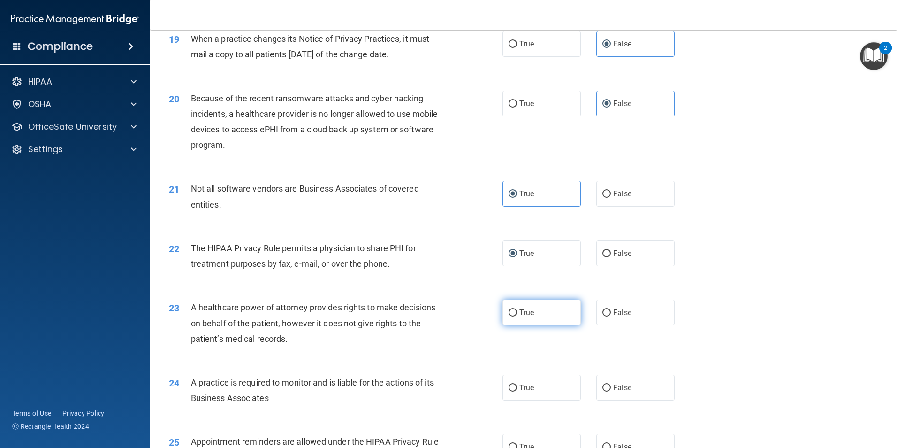
click at [533, 312] on label "True" at bounding box center [541, 312] width 78 height 26
click at [517, 312] on input "True" at bounding box center [513, 312] width 8 height 7
radio input "true"
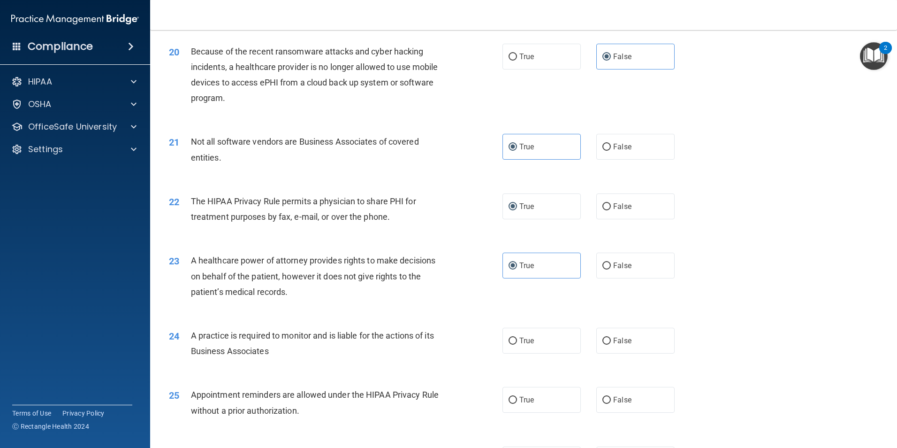
scroll to position [1408, 0]
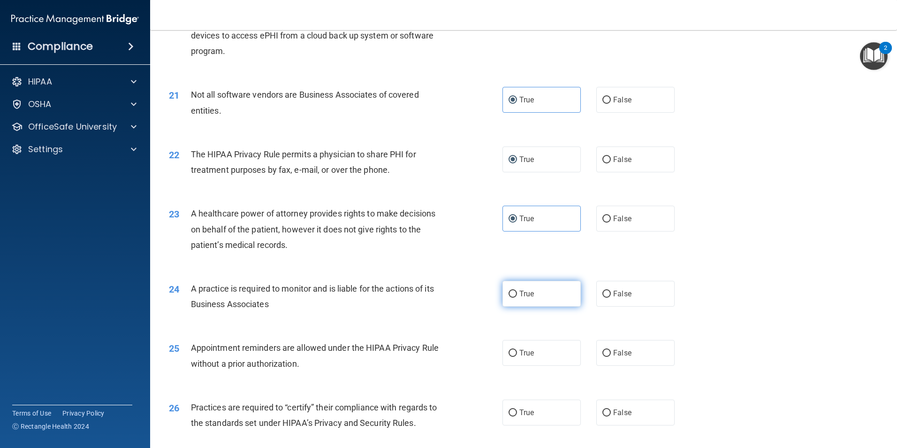
click at [520, 292] on span "True" at bounding box center [526, 293] width 15 height 9
click at [517, 292] on input "True" at bounding box center [513, 293] width 8 height 7
radio input "true"
click at [610, 225] on label "False" at bounding box center [635, 219] width 78 height 26
click at [610, 222] on input "False" at bounding box center [606, 218] width 8 height 7
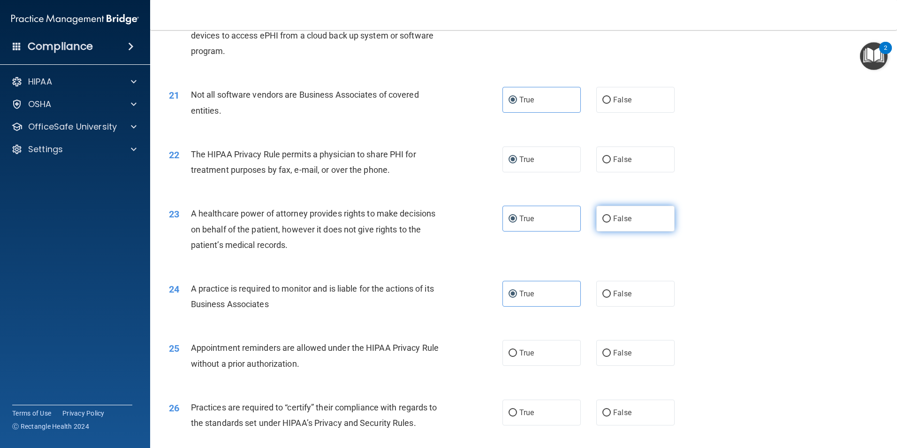
radio input "true"
radio input "false"
click at [651, 287] on label "False" at bounding box center [635, 294] width 78 height 26
click at [611, 290] on input "False" at bounding box center [606, 293] width 8 height 7
radio input "true"
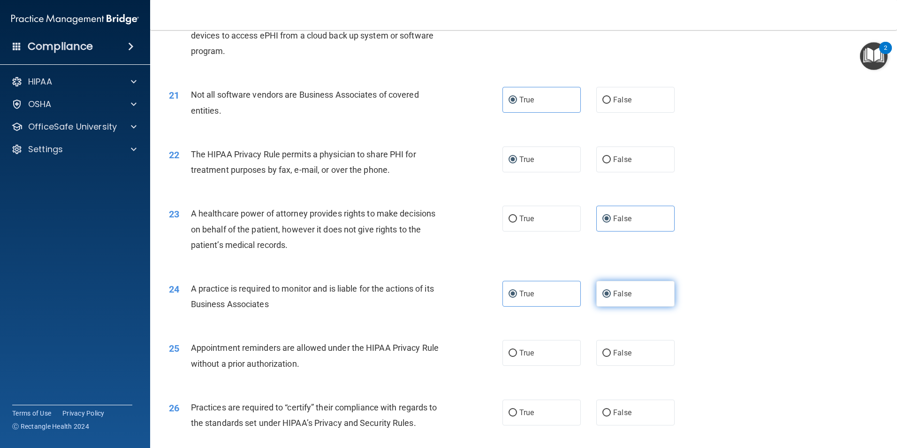
radio input "false"
click at [549, 350] on label "True" at bounding box center [541, 353] width 78 height 26
click at [517, 350] on input "True" at bounding box center [513, 353] width 8 height 7
radio input "true"
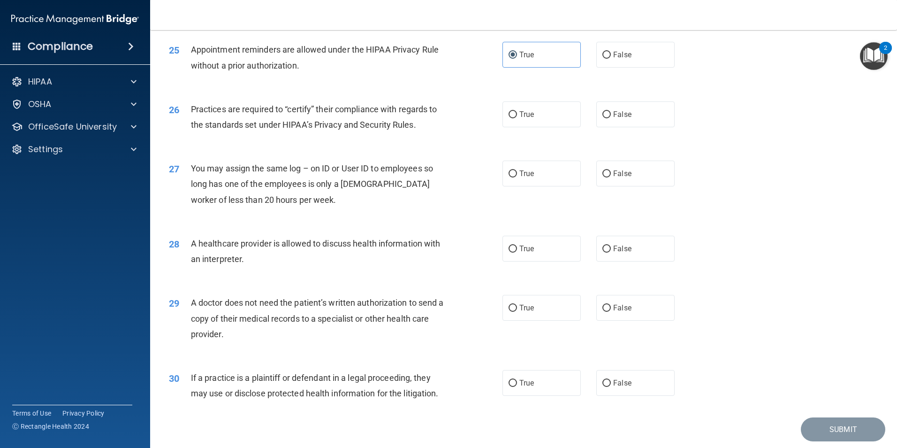
scroll to position [1689, 0]
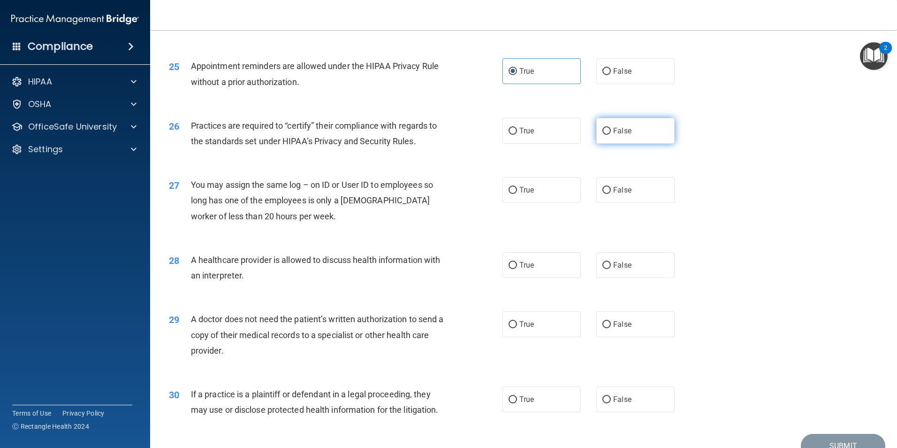
click at [642, 127] on label "False" at bounding box center [635, 131] width 78 height 26
click at [611, 128] on input "False" at bounding box center [606, 131] width 8 height 7
radio input "true"
click at [637, 177] on div "27 You may assign the same log – on ID or User ID to employees so long has one …" at bounding box center [523, 202] width 723 height 75
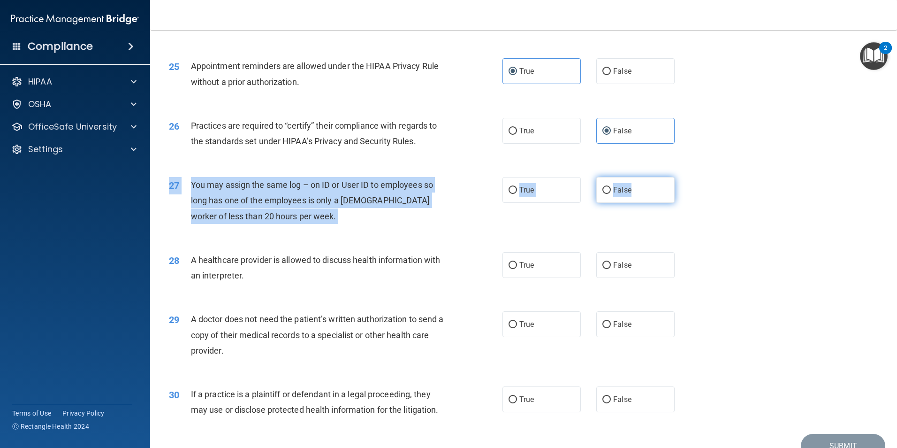
drag, startPoint x: 637, startPoint y: 177, endPoint x: 633, endPoint y: 185, distance: 8.8
click at [633, 185] on label "False" at bounding box center [635, 190] width 78 height 26
click at [611, 187] on input "False" at bounding box center [606, 190] width 8 height 7
radio input "true"
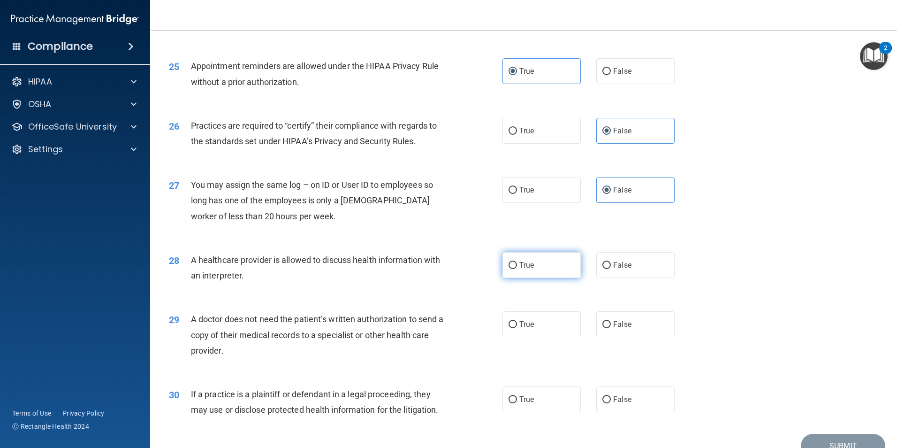
click at [503, 268] on label "True" at bounding box center [541, 265] width 78 height 26
click at [509, 268] on input "True" at bounding box center [513, 265] width 8 height 7
radio input "true"
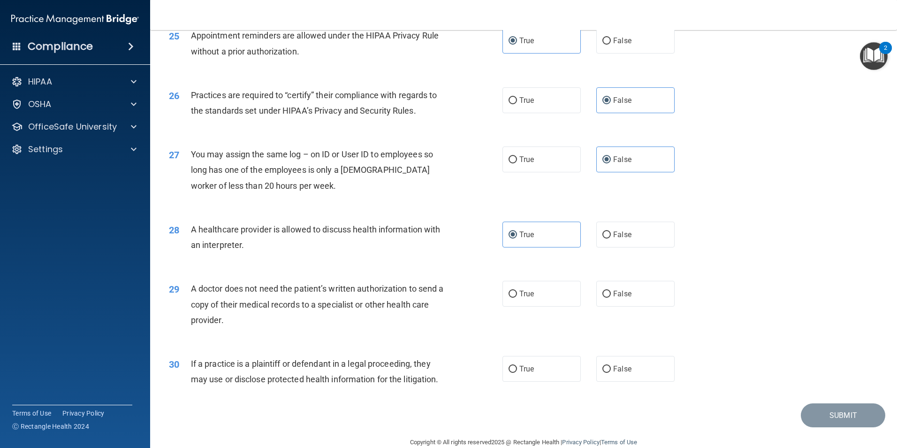
scroll to position [1736, 0]
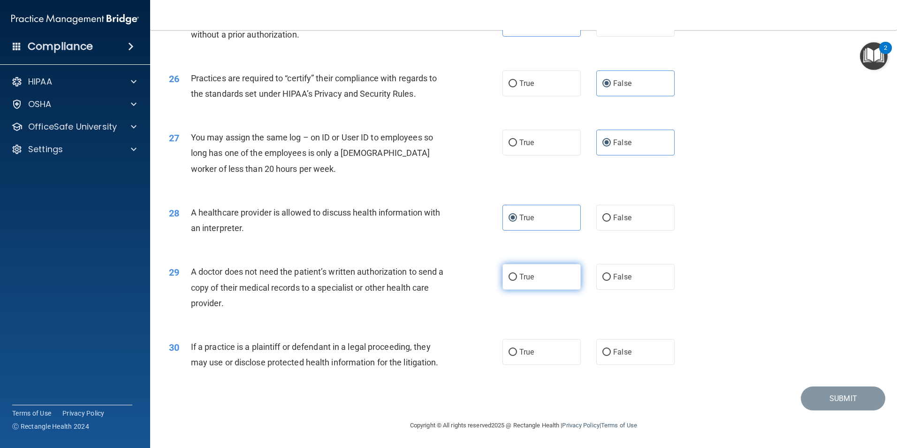
click at [534, 284] on label "True" at bounding box center [541, 277] width 78 height 26
click at [517, 281] on input "True" at bounding box center [513, 277] width 8 height 7
radio input "true"
click at [519, 355] on span "True" at bounding box center [526, 351] width 15 height 9
click at [517, 355] on input "True" at bounding box center [513, 352] width 8 height 7
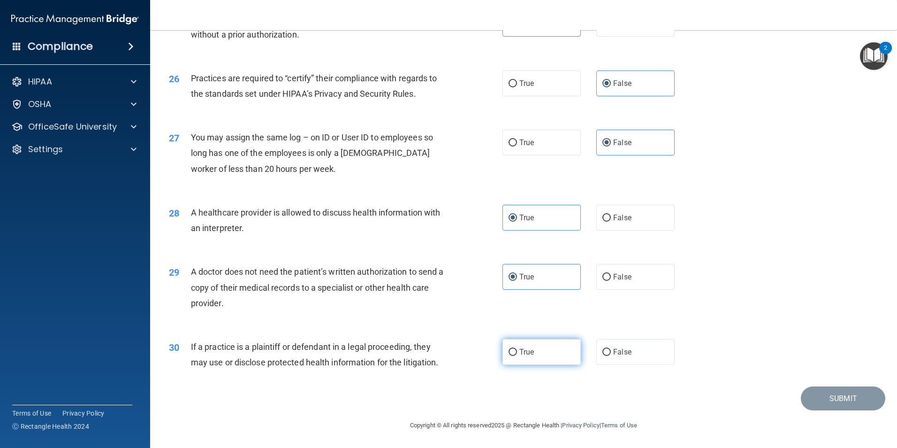
radio input "true"
click at [856, 403] on button "Submit" at bounding box center [843, 398] width 84 height 24
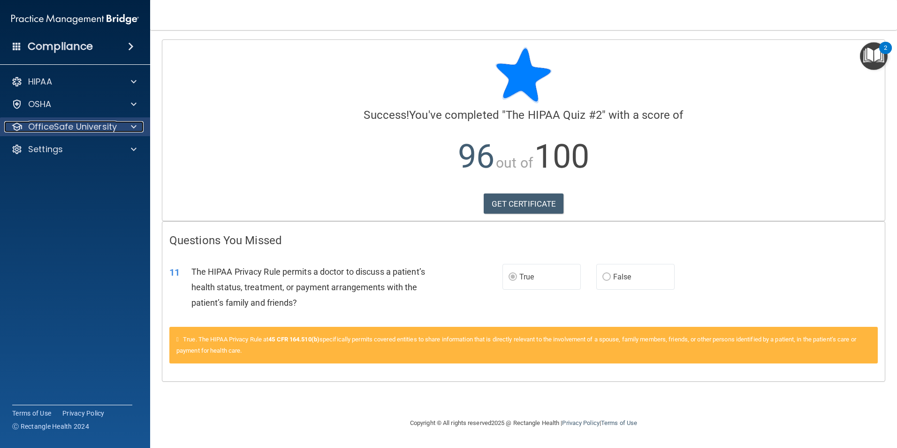
click at [58, 122] on p "OfficeSafe University" at bounding box center [72, 126] width 89 height 11
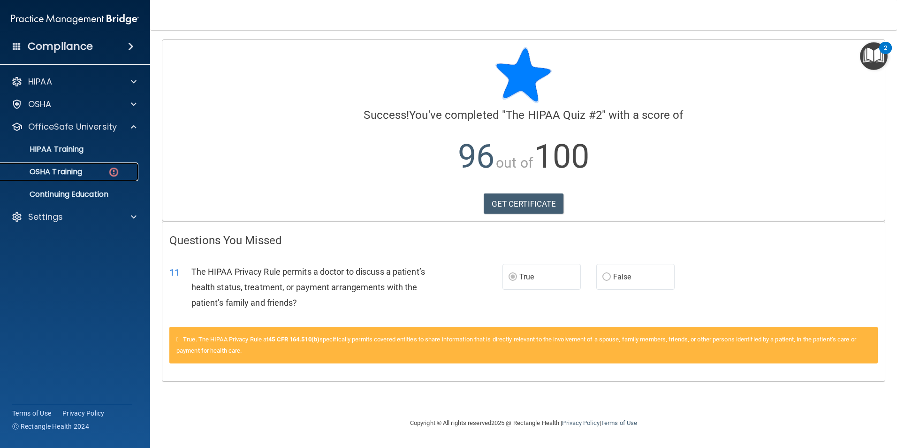
drag, startPoint x: 116, startPoint y: 167, endPoint x: 129, endPoint y: 167, distance: 12.2
click at [118, 167] on img at bounding box center [114, 172] width 12 height 12
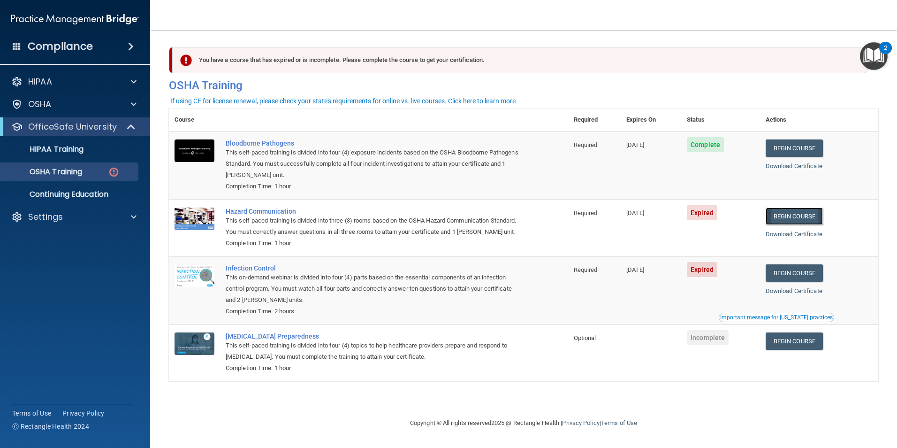
click at [807, 218] on link "Begin Course" at bounding box center [794, 215] width 57 height 17
click at [796, 282] on link "Begin Course" at bounding box center [794, 272] width 57 height 17
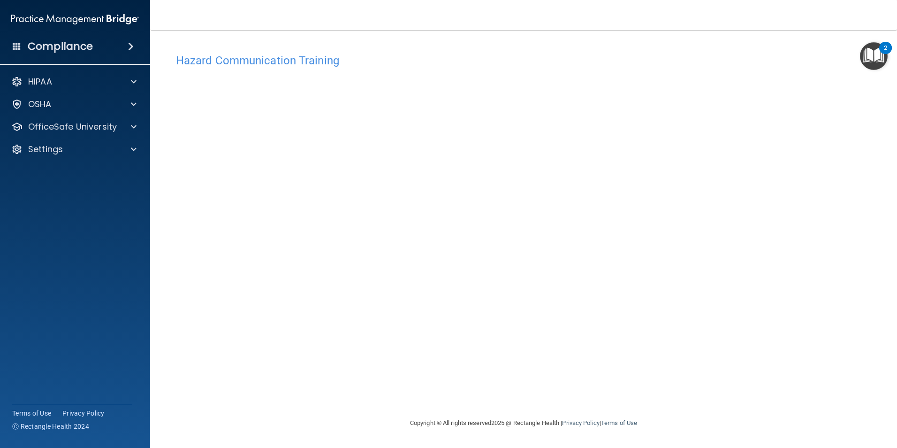
click at [251, 52] on div "Hazard Communication Training" at bounding box center [523, 60] width 709 height 23
click at [875, 57] on img "Open Resource Center, 2 new notifications" at bounding box center [874, 56] width 28 height 28
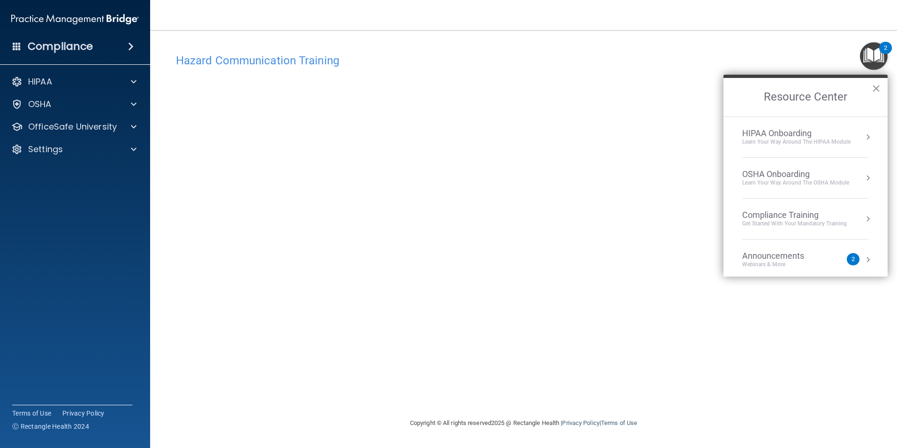
click at [879, 45] on img "Open Resource Center, 2 new notifications" at bounding box center [874, 56] width 28 height 28
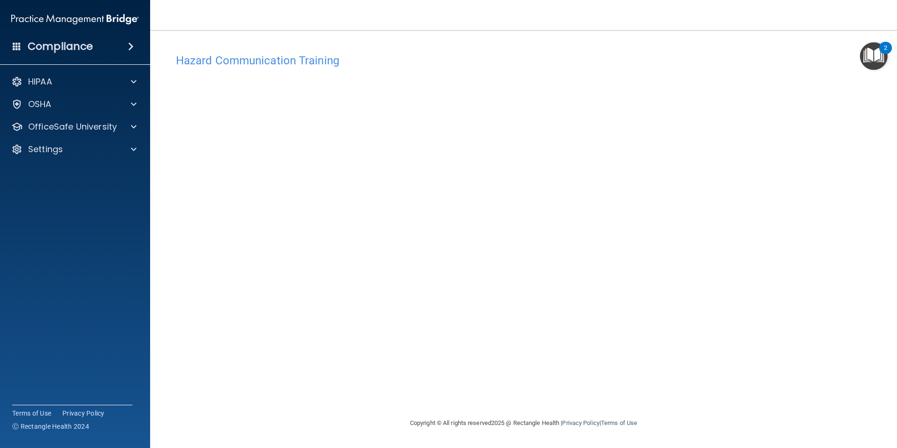
click at [882, 45] on div "2" at bounding box center [885, 48] width 13 height 12
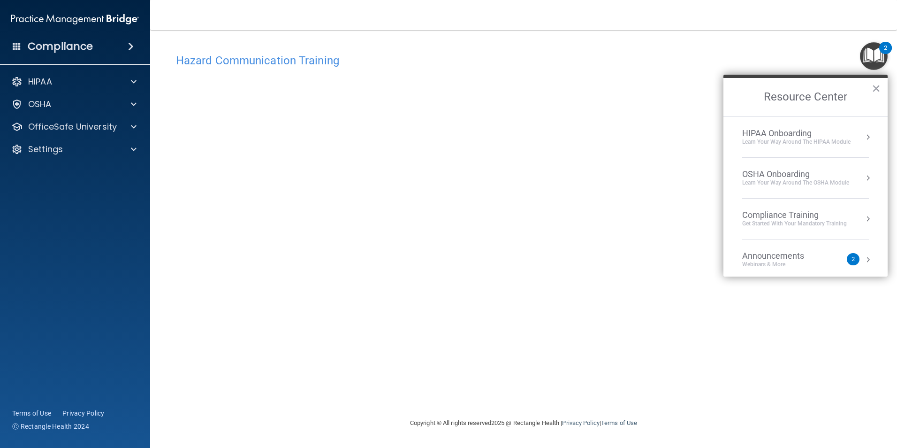
click at [882, 45] on div "2" at bounding box center [885, 48] width 13 height 12
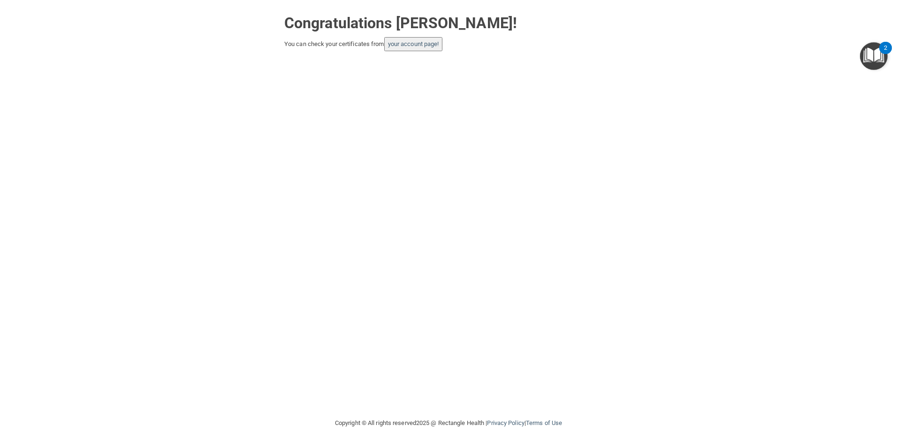
click at [415, 48] on button "your account page!" at bounding box center [413, 44] width 59 height 14
click at [418, 43] on link "your account page!" at bounding box center [413, 43] width 51 height 7
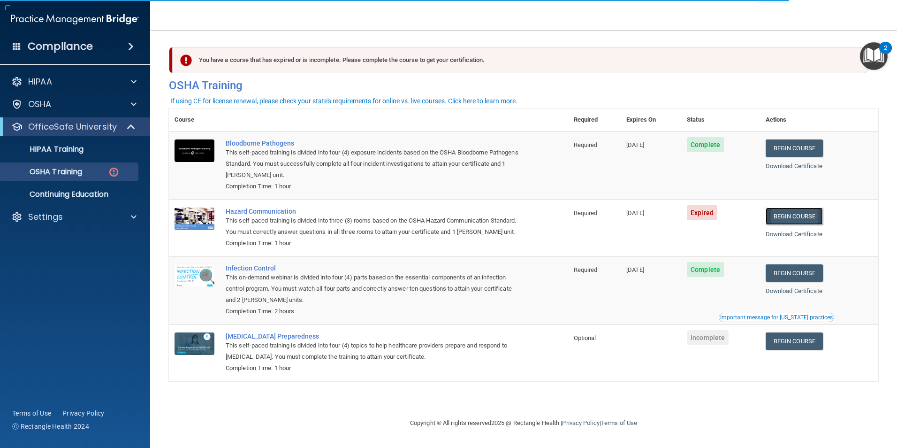
click at [785, 218] on link "Begin Course" at bounding box center [794, 215] width 57 height 17
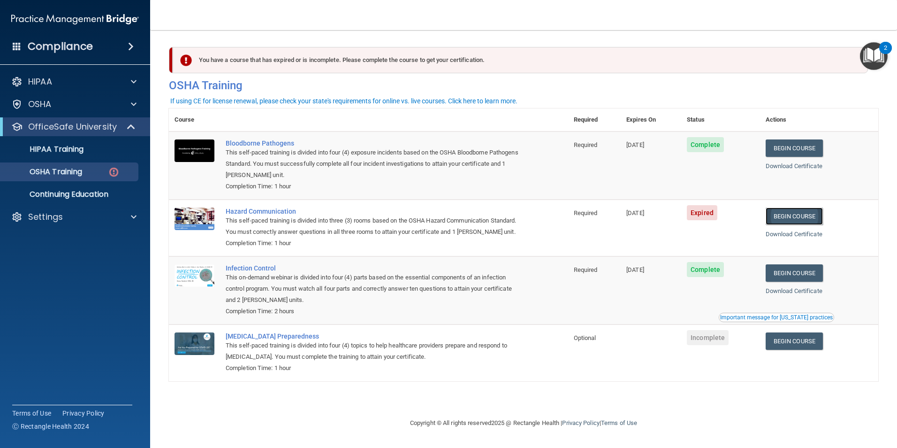
click at [785, 217] on link "Begin Course" at bounding box center [794, 215] width 57 height 17
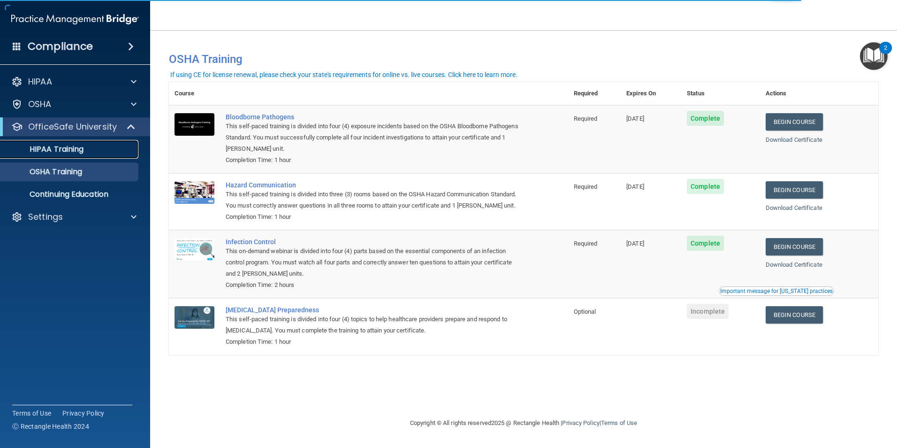
click at [79, 158] on link "HIPAA Training" at bounding box center [65, 149] width 148 height 19
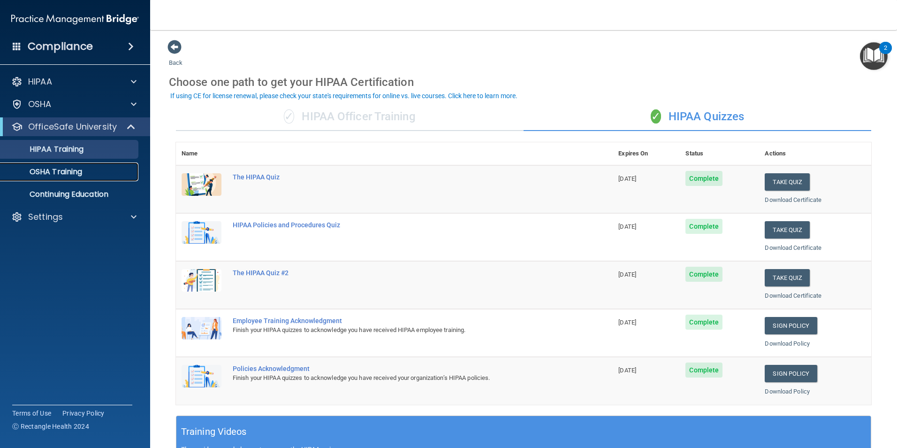
drag, startPoint x: 90, startPoint y: 170, endPoint x: 94, endPoint y: 169, distance: 4.7
click at [90, 170] on div "OSHA Training" at bounding box center [70, 171] width 128 height 9
